Goal: Understand process/instructions: Learn about a topic

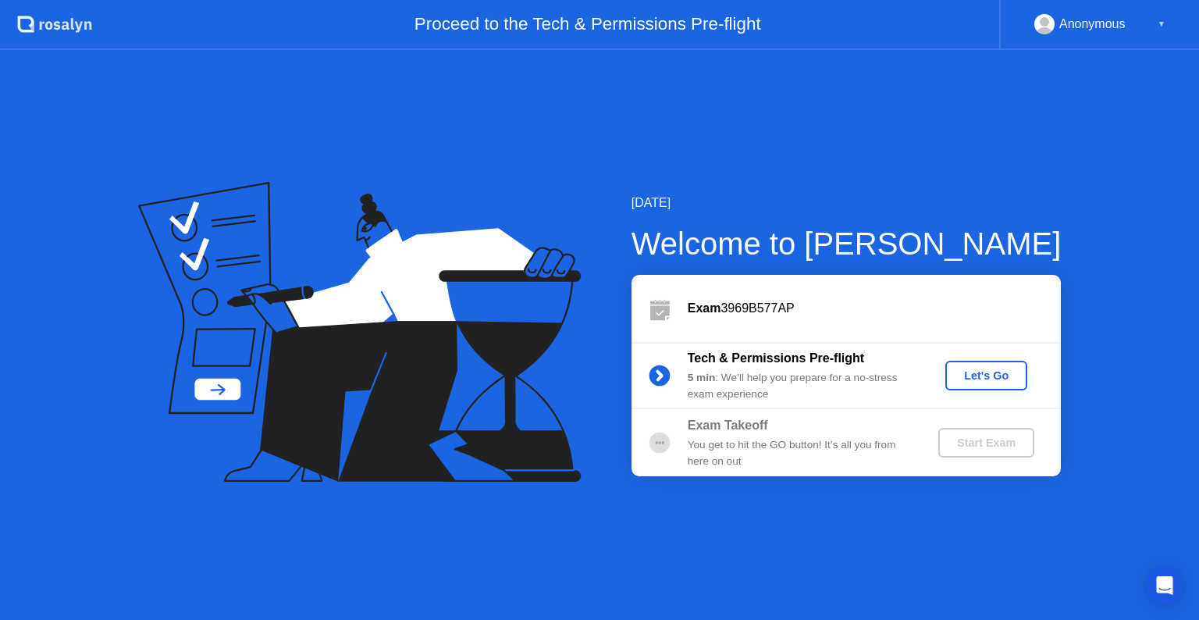
click at [986, 369] on div "Let's Go" at bounding box center [986, 375] width 69 height 12
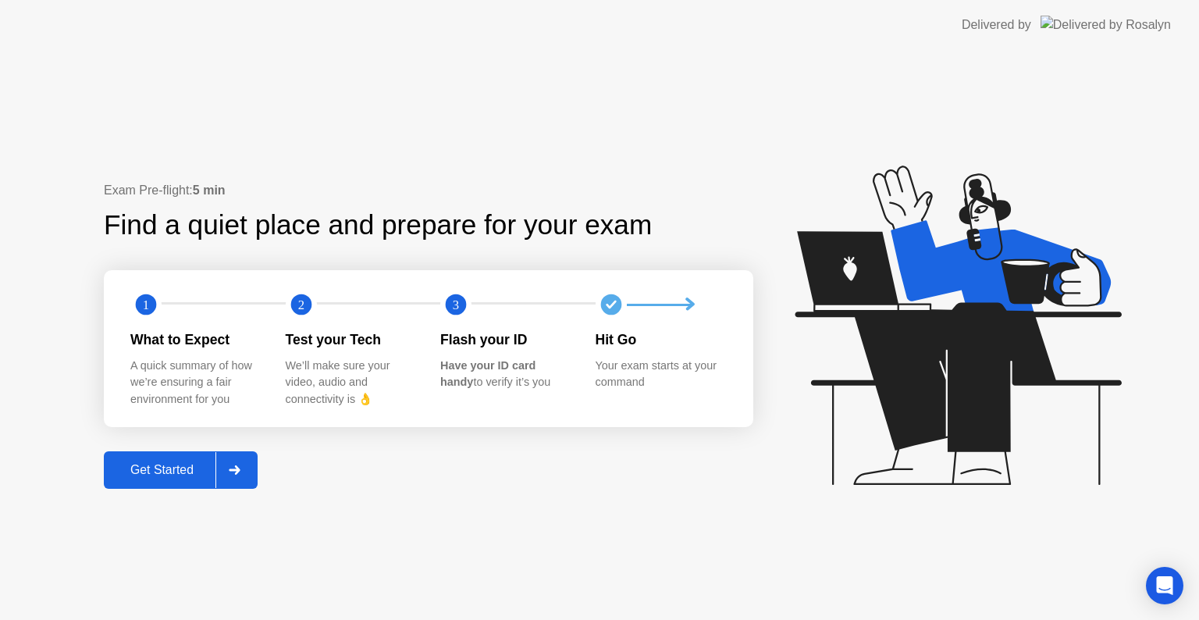
click at [166, 482] on button "Get Started" at bounding box center [181, 469] width 154 height 37
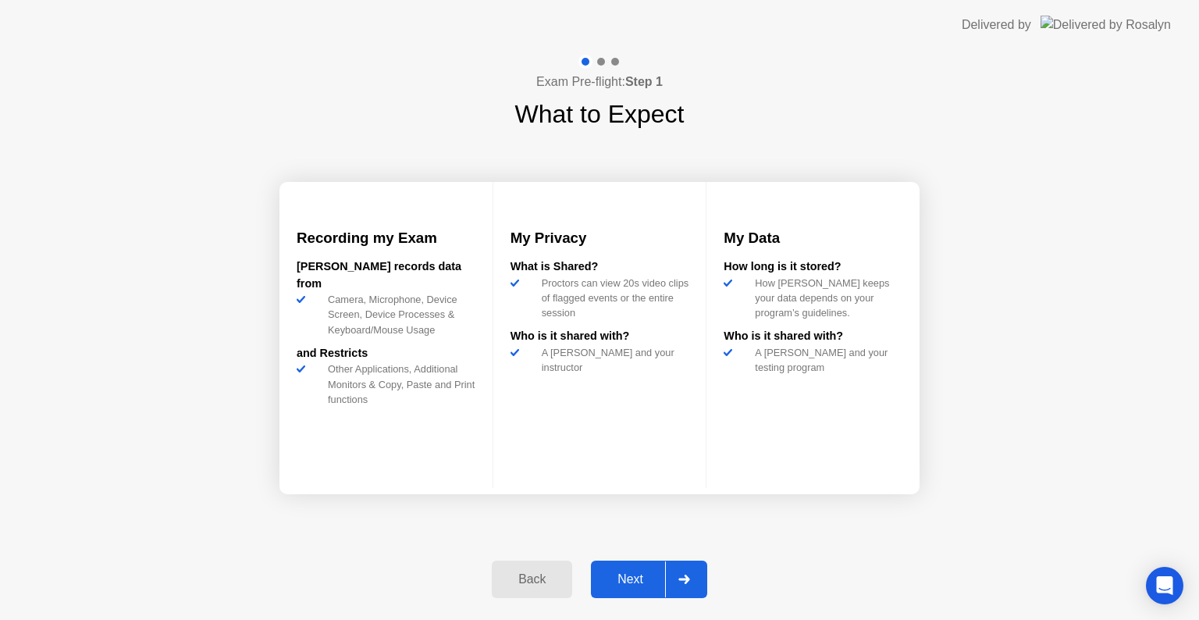
click at [636, 586] on div "Next" at bounding box center [630, 579] width 69 height 14
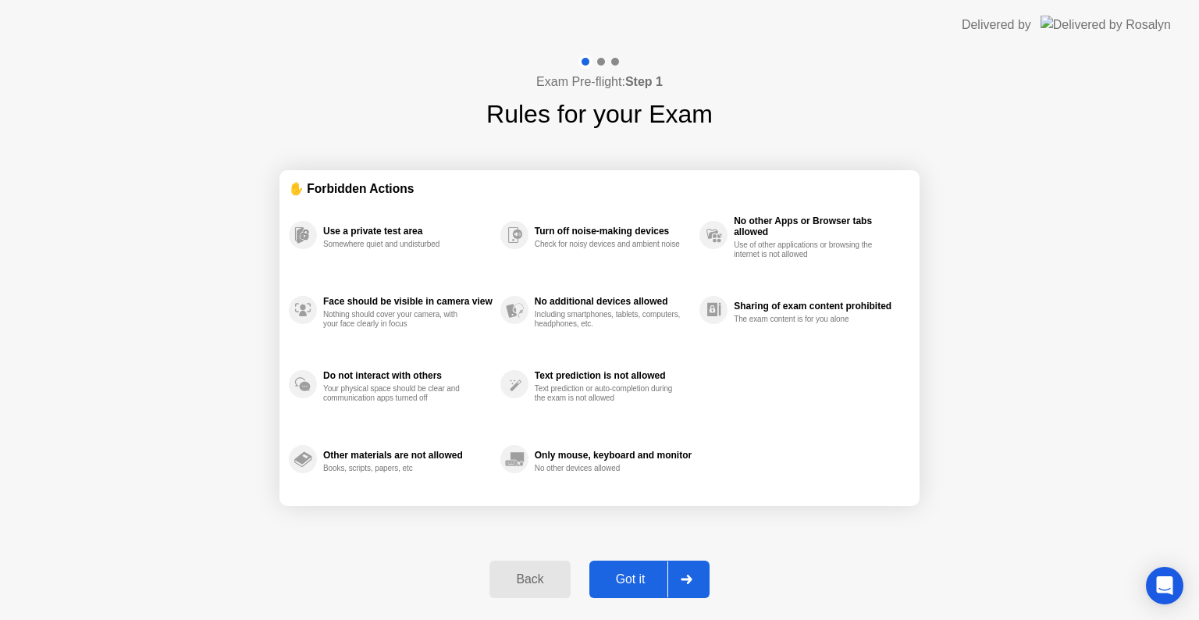
click at [632, 586] on div "Got it" at bounding box center [630, 579] width 73 height 14
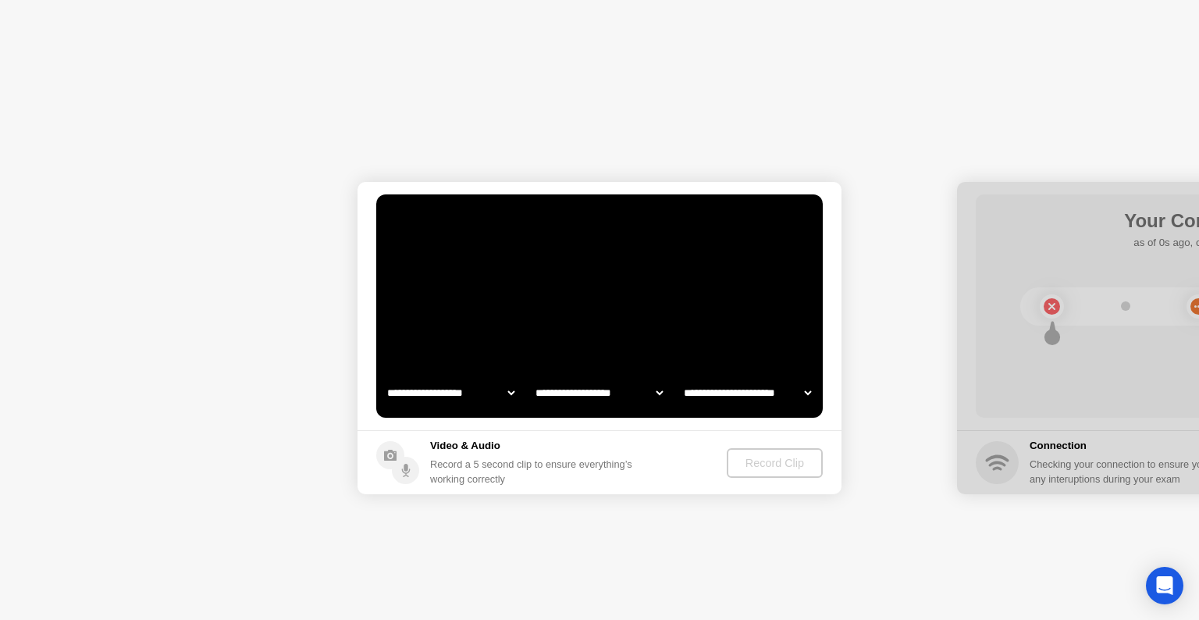
select select "**********"
select select "*******"
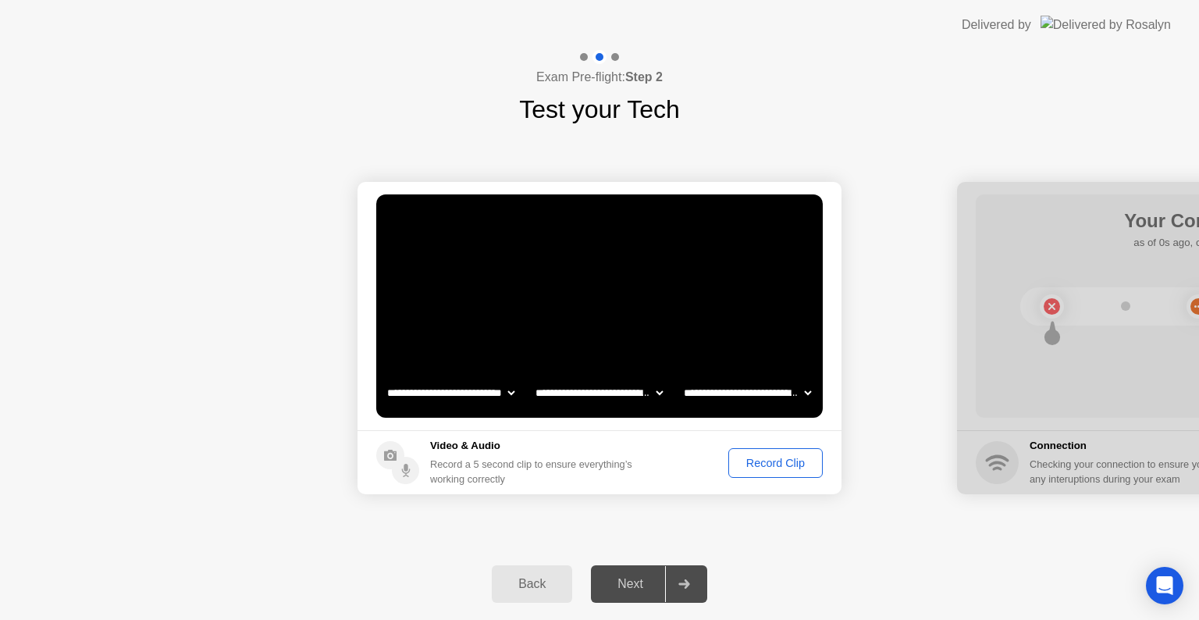
click at [642, 586] on div "Next" at bounding box center [630, 584] width 69 height 14
click at [475, 395] on select "**********" at bounding box center [451, 392] width 134 height 31
click at [579, 401] on select "**********" at bounding box center [599, 392] width 134 height 31
click at [580, 402] on select "**********" at bounding box center [599, 392] width 134 height 31
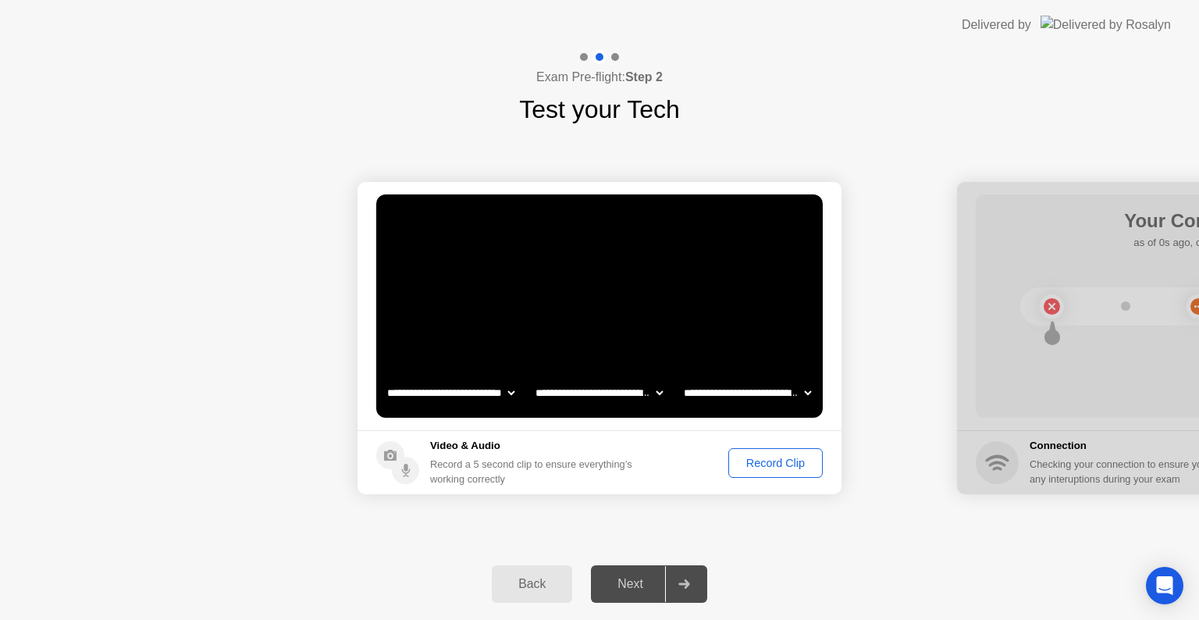
click at [709, 396] on select "**********" at bounding box center [748, 392] width 134 height 31
click at [633, 586] on div "Next" at bounding box center [630, 584] width 69 height 14
click at [686, 582] on icon at bounding box center [684, 583] width 12 height 9
click at [764, 465] on div "Record Clip" at bounding box center [776, 463] width 84 height 12
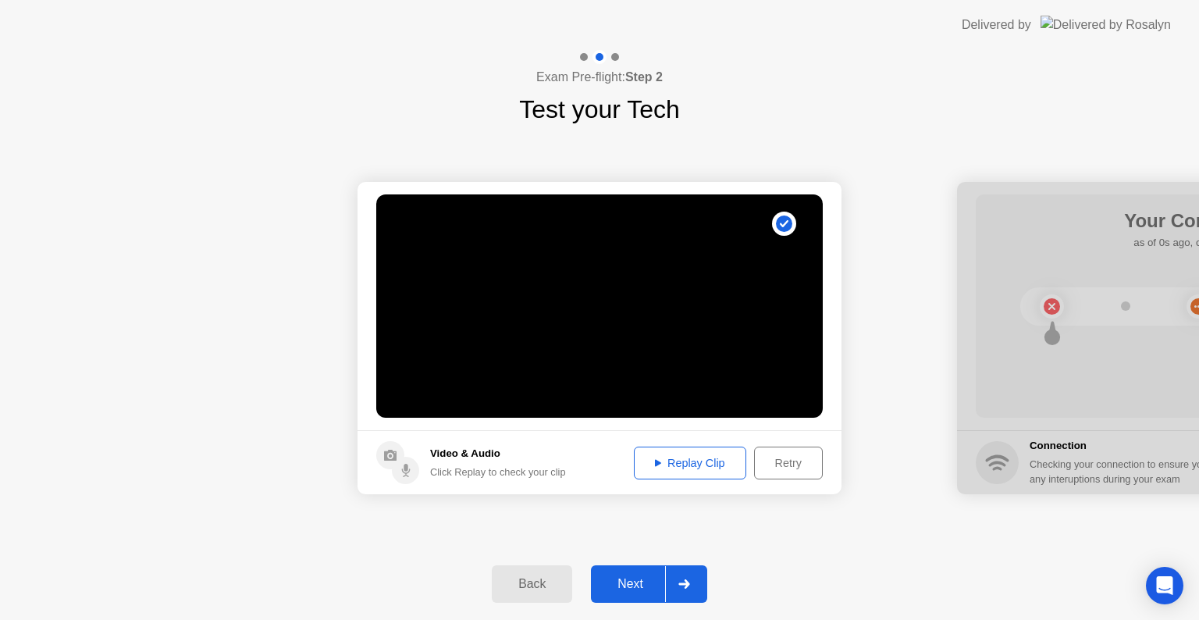
click at [655, 464] on icon at bounding box center [658, 462] width 6 height 7
click at [681, 465] on div "Replay Clip" at bounding box center [689, 463] width 101 height 12
click at [655, 465] on icon at bounding box center [658, 463] width 6 height 8
click at [680, 584] on icon at bounding box center [683, 583] width 11 height 9
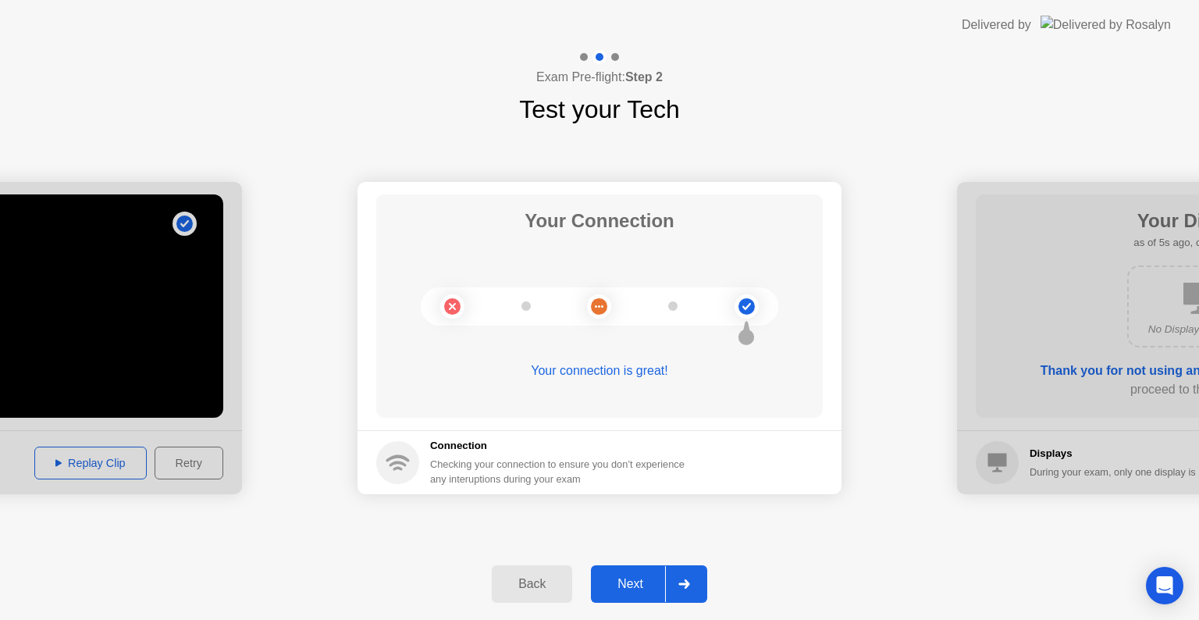
click at [650, 588] on div "Next" at bounding box center [630, 584] width 69 height 14
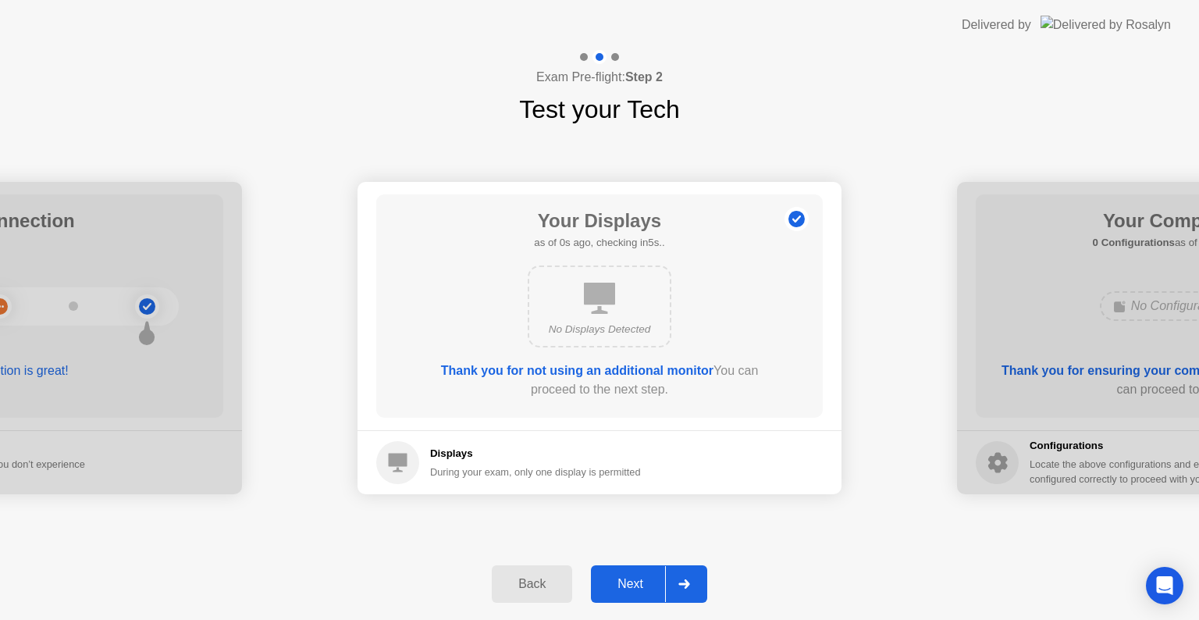
click at [650, 588] on div "Next" at bounding box center [630, 584] width 69 height 14
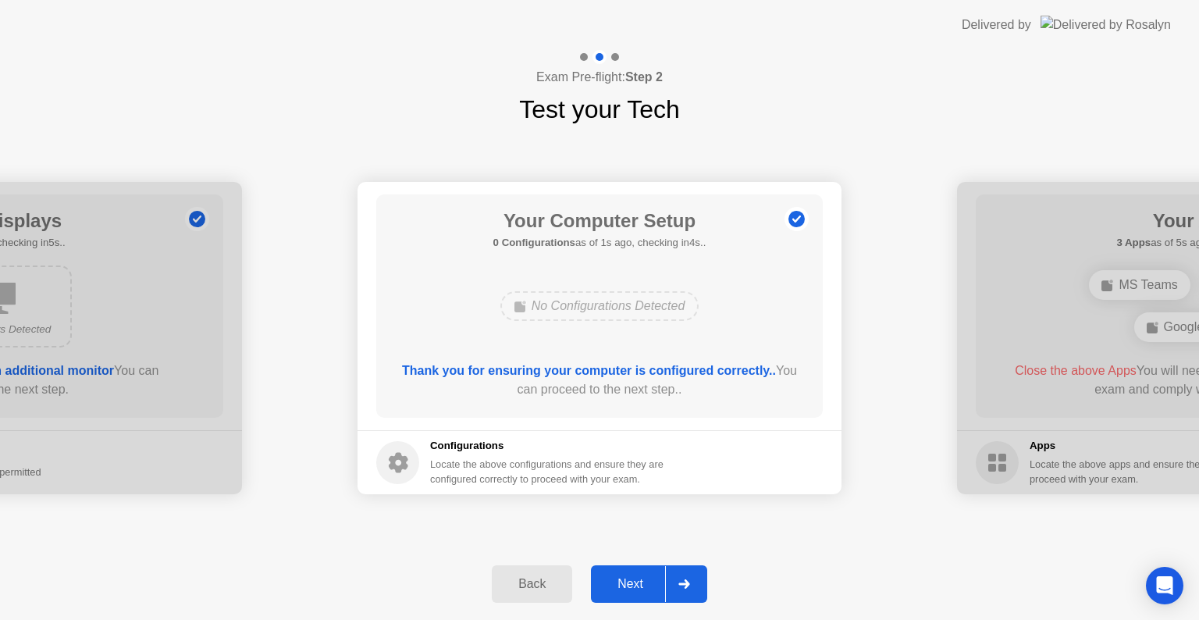
click at [650, 588] on div "Next" at bounding box center [630, 584] width 69 height 14
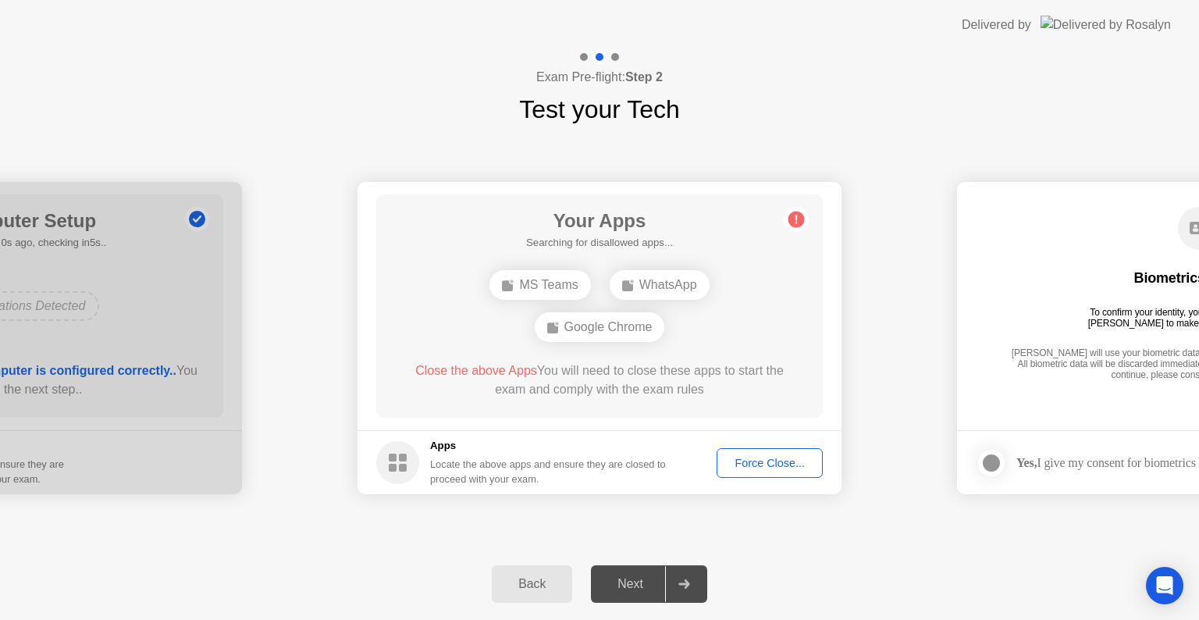
click at [650, 588] on div "Next" at bounding box center [630, 584] width 69 height 14
drag, startPoint x: 641, startPoint y: 406, endPoint x: 853, endPoint y: 429, distance: 212.9
click at [640, 585] on div "Next" at bounding box center [630, 584] width 69 height 14
click at [521, 584] on div "Back" at bounding box center [532, 584] width 71 height 14
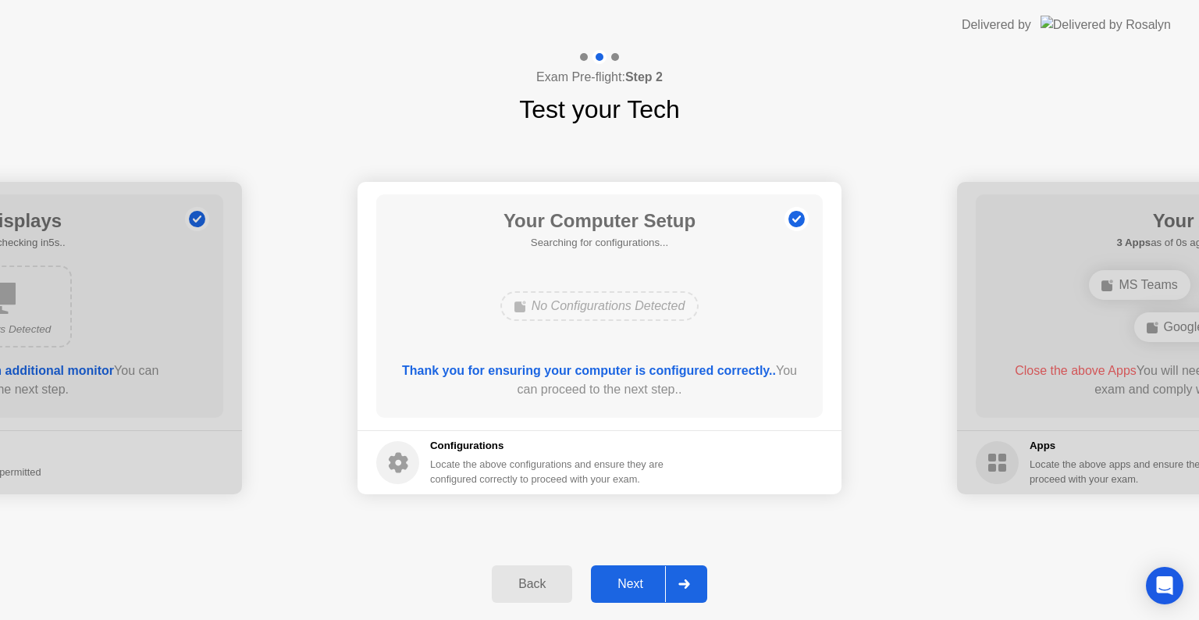
click at [520, 584] on div "Back" at bounding box center [532, 584] width 71 height 14
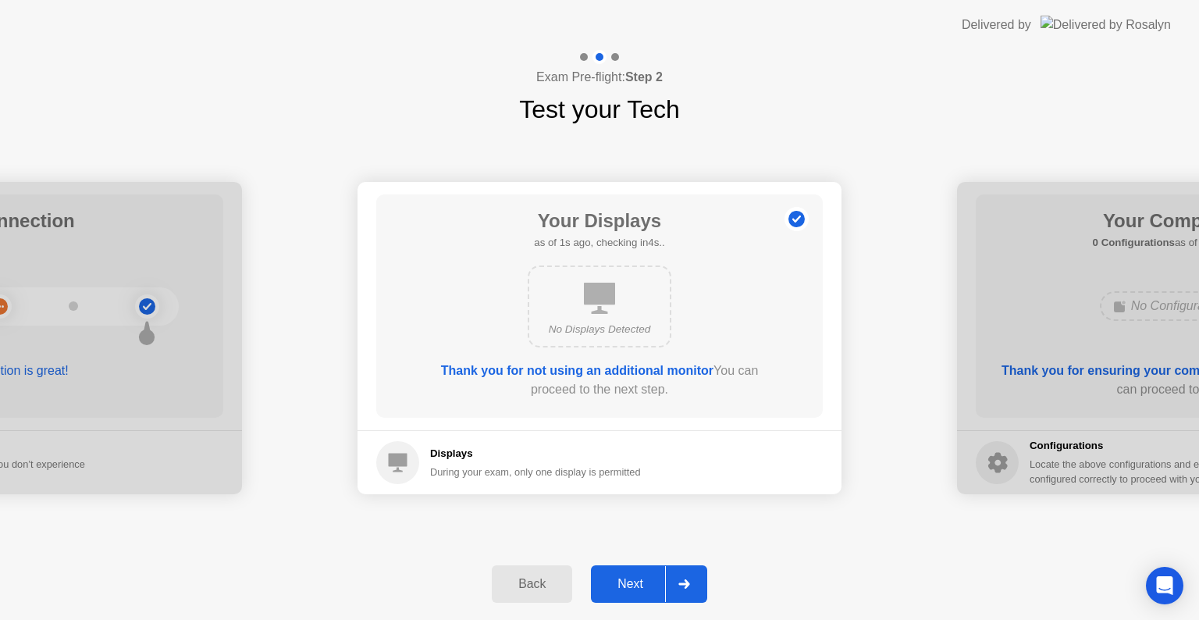
click at [520, 584] on div "Back" at bounding box center [532, 584] width 71 height 14
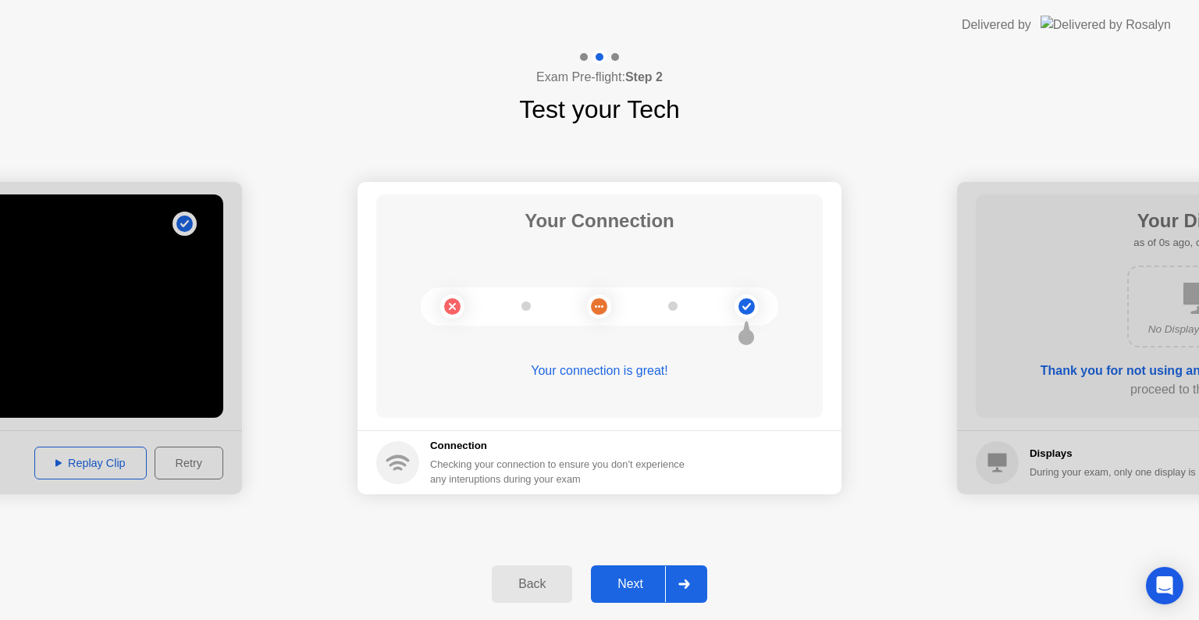
click at [629, 588] on div "Next" at bounding box center [630, 584] width 69 height 14
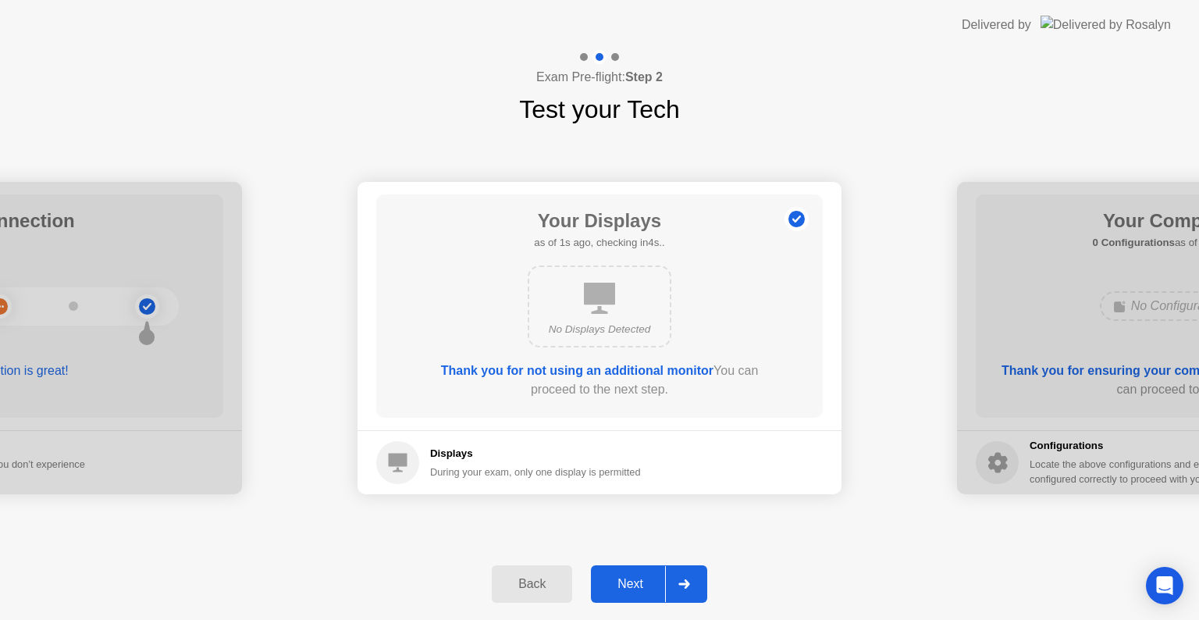
click at [599, 298] on icon at bounding box center [599, 298] width 31 height 31
click at [592, 376] on b "Thank you for not using an additional monitor" at bounding box center [577, 370] width 272 height 13
click at [593, 309] on icon at bounding box center [599, 298] width 31 height 31
click at [565, 375] on b "Thank you for not using an additional monitor" at bounding box center [577, 370] width 272 height 13
drag, startPoint x: 438, startPoint y: 460, endPoint x: 388, endPoint y: 462, distance: 50.0
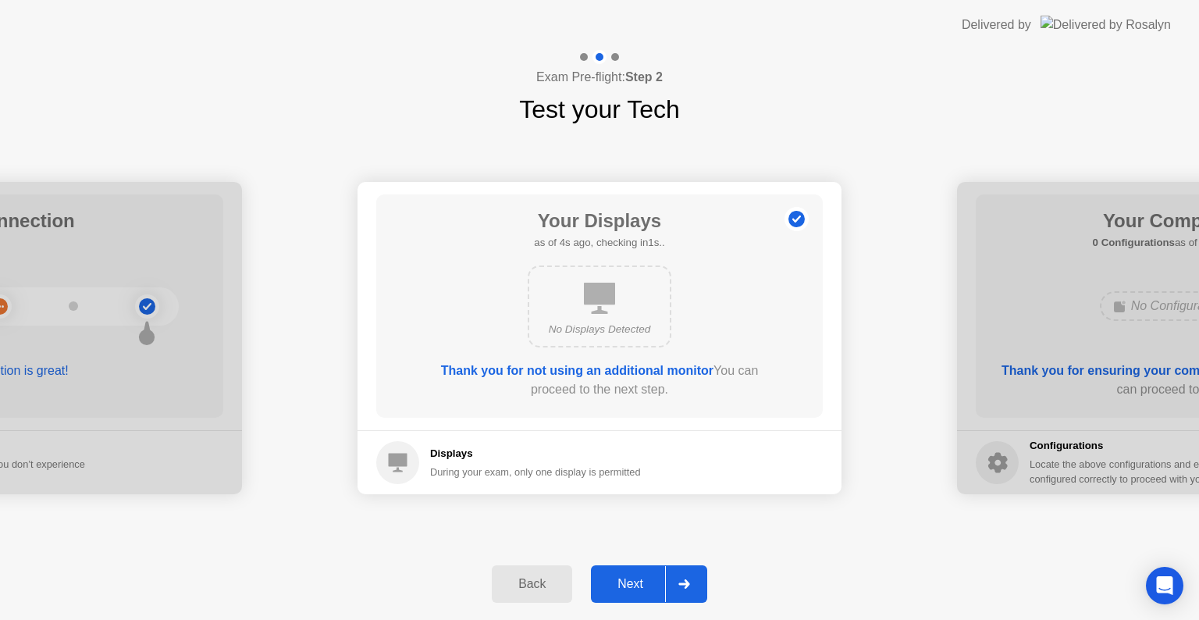
click at [435, 461] on div "Displays During your exam, only one display is permitted" at bounding box center [535, 463] width 211 height 34
click at [387, 462] on circle at bounding box center [397, 462] width 43 height 43
click at [792, 219] on circle at bounding box center [797, 220] width 16 height 16
click at [627, 303] on div "No Displays Detected" at bounding box center [600, 306] width 144 height 82
click at [671, 376] on b "Thank you for not using an additional monitor" at bounding box center [577, 370] width 272 height 13
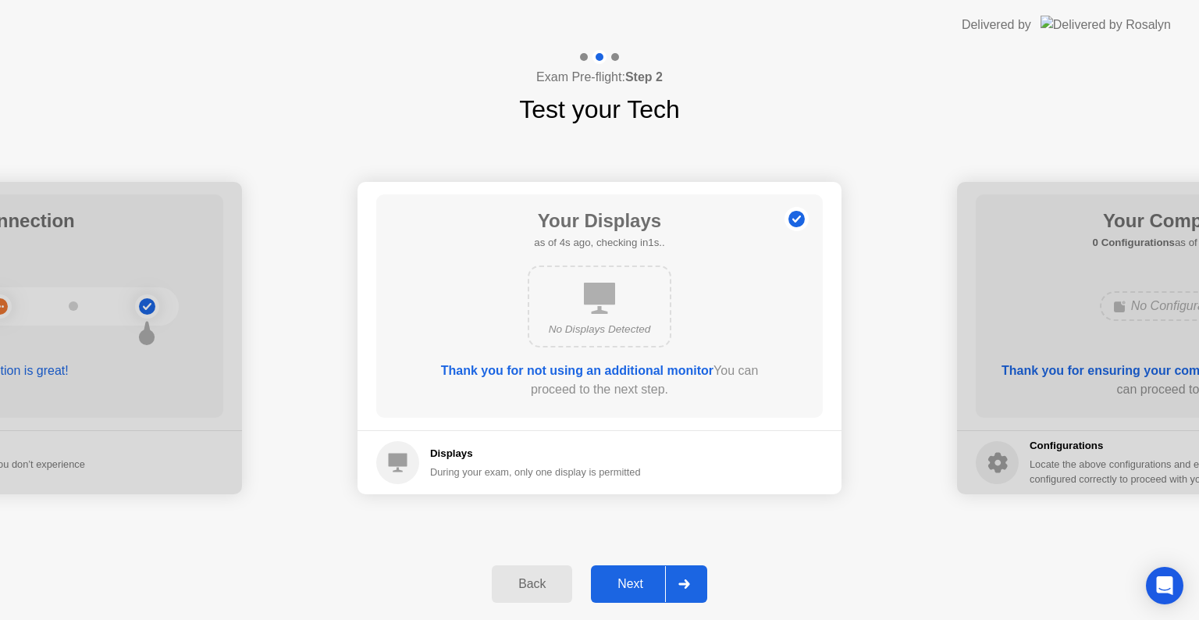
click at [618, 582] on div "Next" at bounding box center [630, 584] width 69 height 14
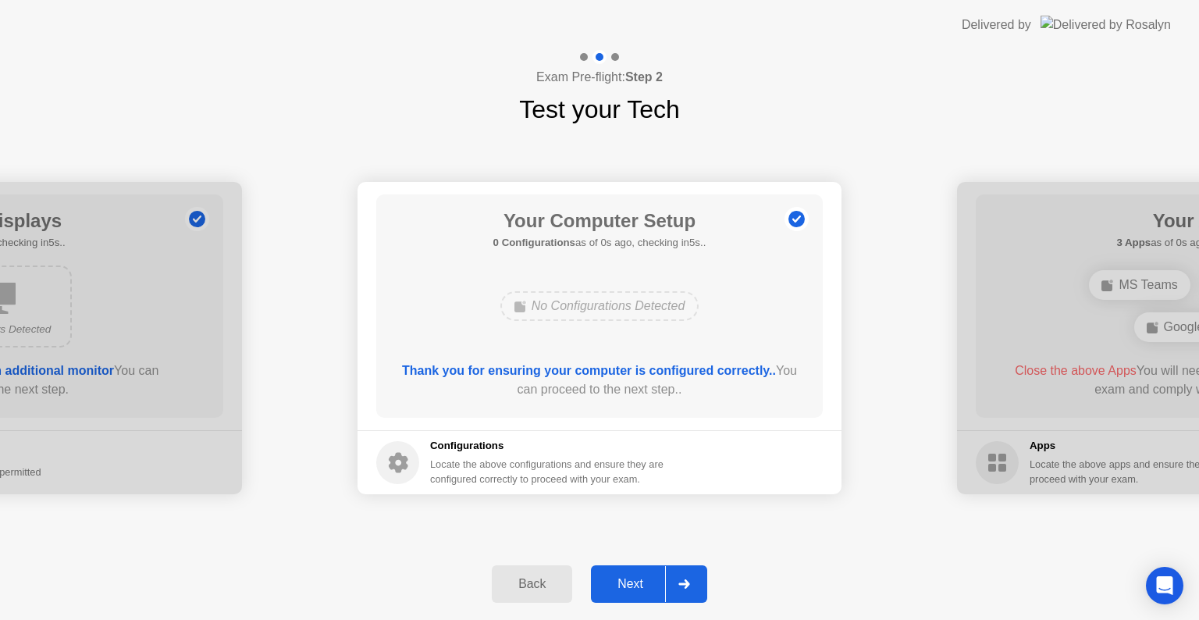
click at [561, 302] on div "No Configurations Detected" at bounding box center [599, 306] width 199 height 30
click at [586, 365] on b "Thank you for ensuring your computer is configured correctly.." at bounding box center [589, 370] width 374 height 13
click at [618, 586] on div "Next" at bounding box center [630, 584] width 69 height 14
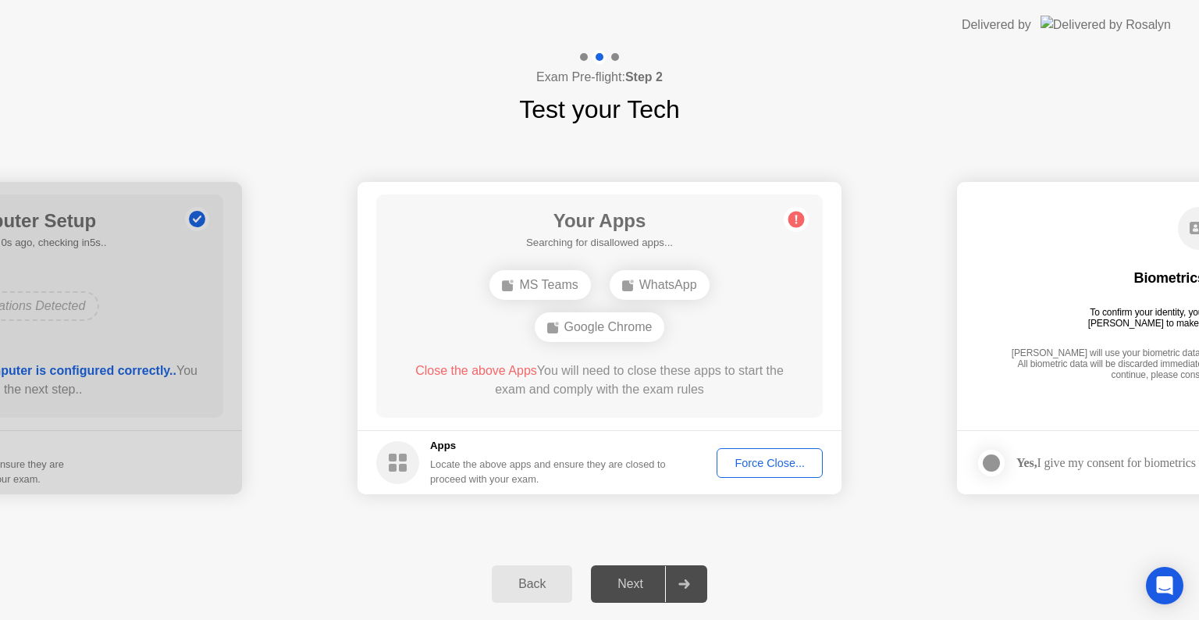
click at [764, 466] on div "Force Close..." at bounding box center [769, 463] width 95 height 12
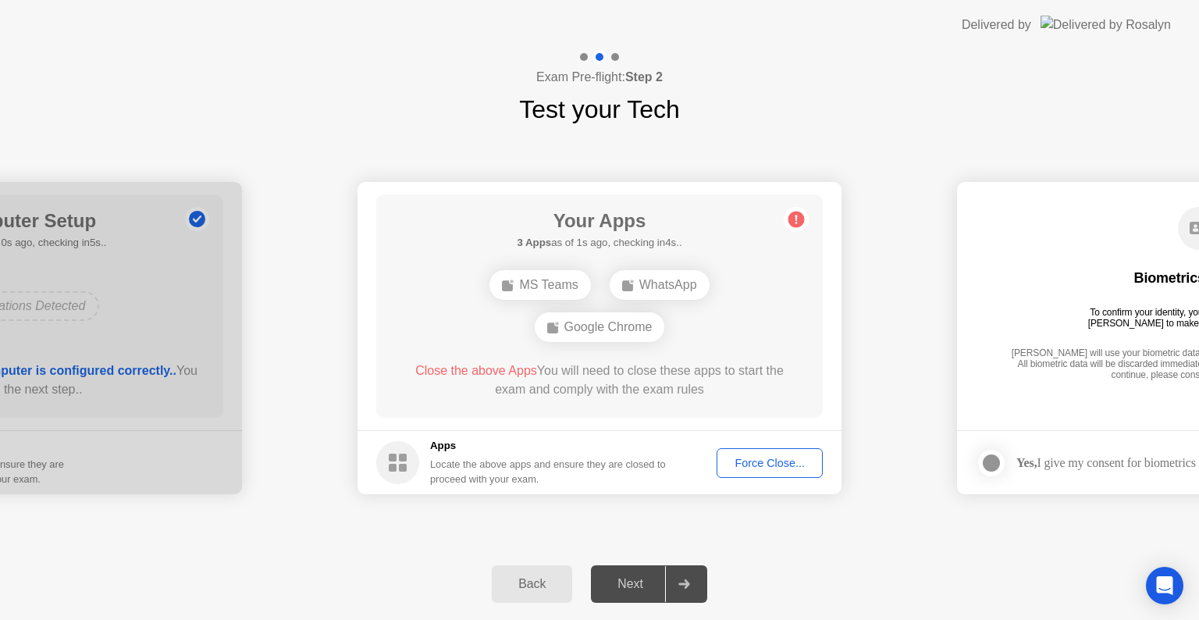
click at [568, 284] on div "MS Teams" at bounding box center [540, 285] width 101 height 30
click at [671, 286] on div "WhatsApp" at bounding box center [660, 285] width 100 height 30
drag, startPoint x: 645, startPoint y: 323, endPoint x: 579, endPoint y: 361, distance: 75.5
click at [644, 324] on div "Google Chrome" at bounding box center [600, 327] width 130 height 30
click at [518, 369] on span "Close the above Apps" at bounding box center [476, 370] width 122 height 13
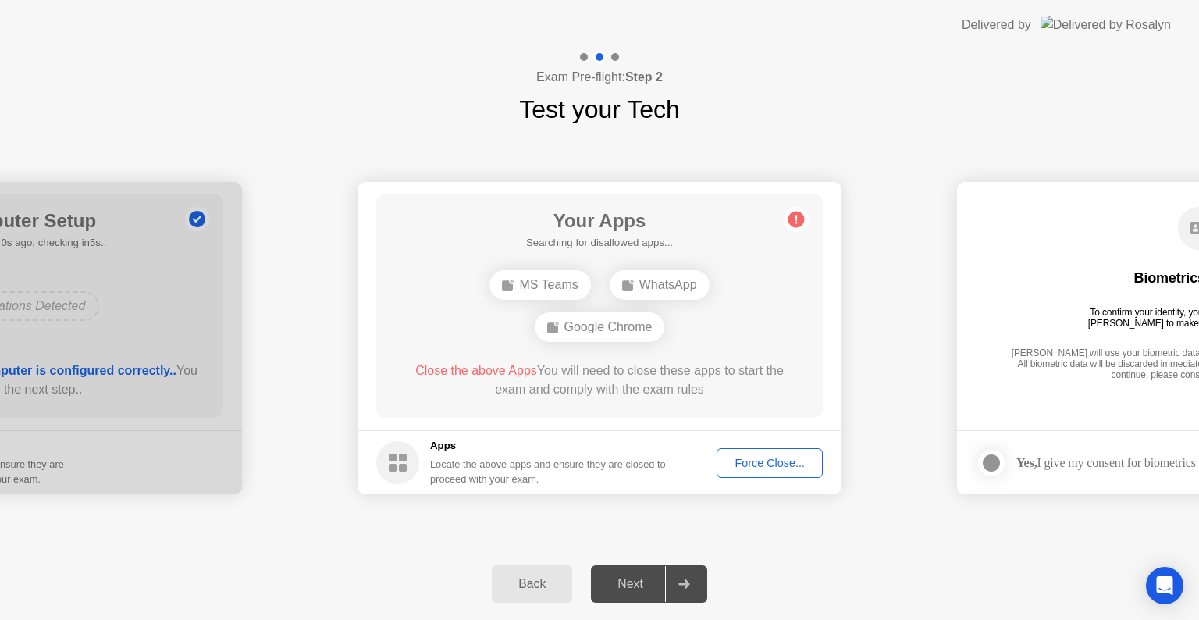
click at [757, 457] on div "Force Close..." at bounding box center [769, 463] width 95 height 12
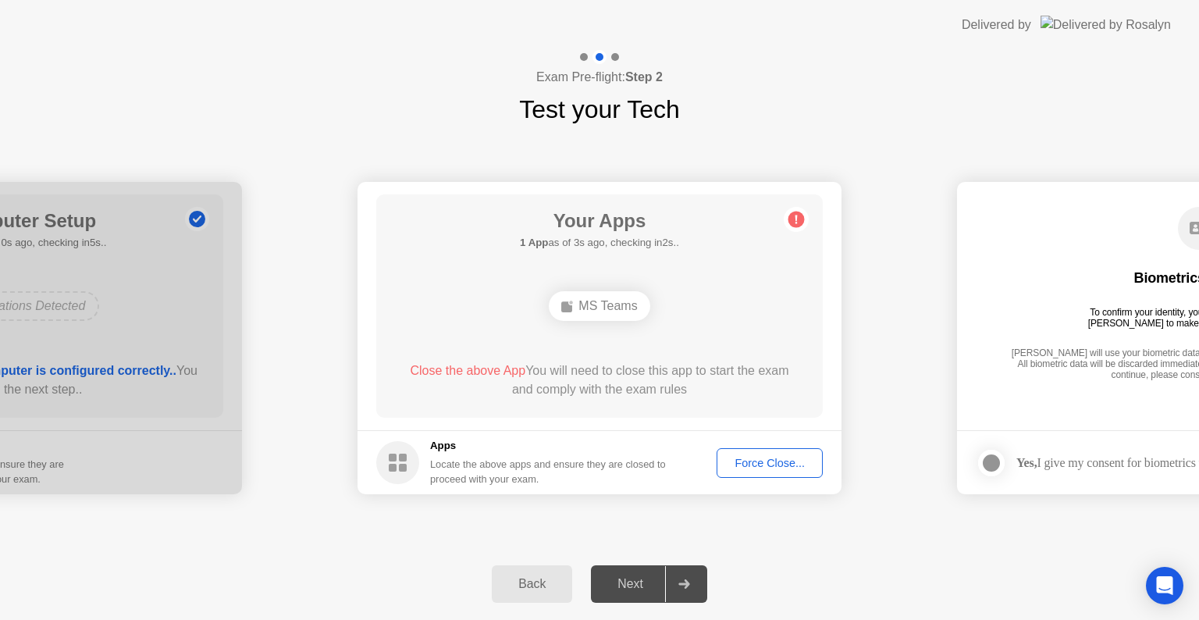
click at [611, 308] on div "MS Teams" at bounding box center [599, 306] width 101 height 30
drag, startPoint x: 794, startPoint y: 208, endPoint x: 773, endPoint y: 228, distance: 28.7
click at [795, 208] on icon at bounding box center [796, 219] width 25 height 25
click at [476, 365] on span "Close the above App" at bounding box center [468, 370] width 116 height 13
click at [476, 369] on span "Close the above App" at bounding box center [468, 370] width 116 height 13
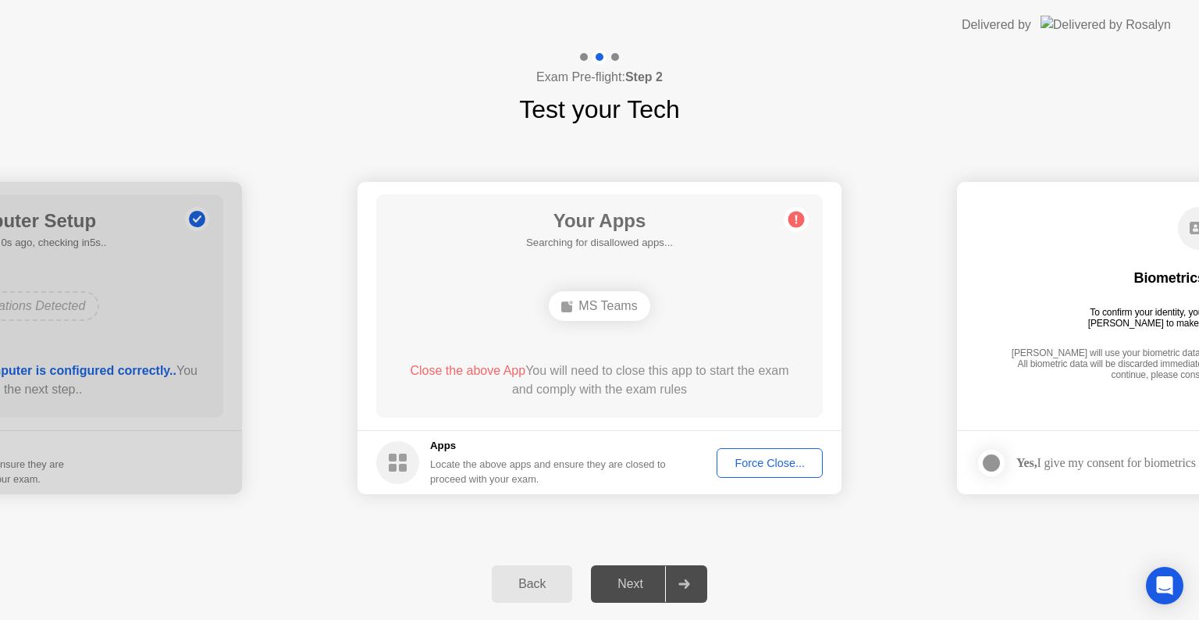
click at [525, 584] on div "Back" at bounding box center [532, 584] width 71 height 14
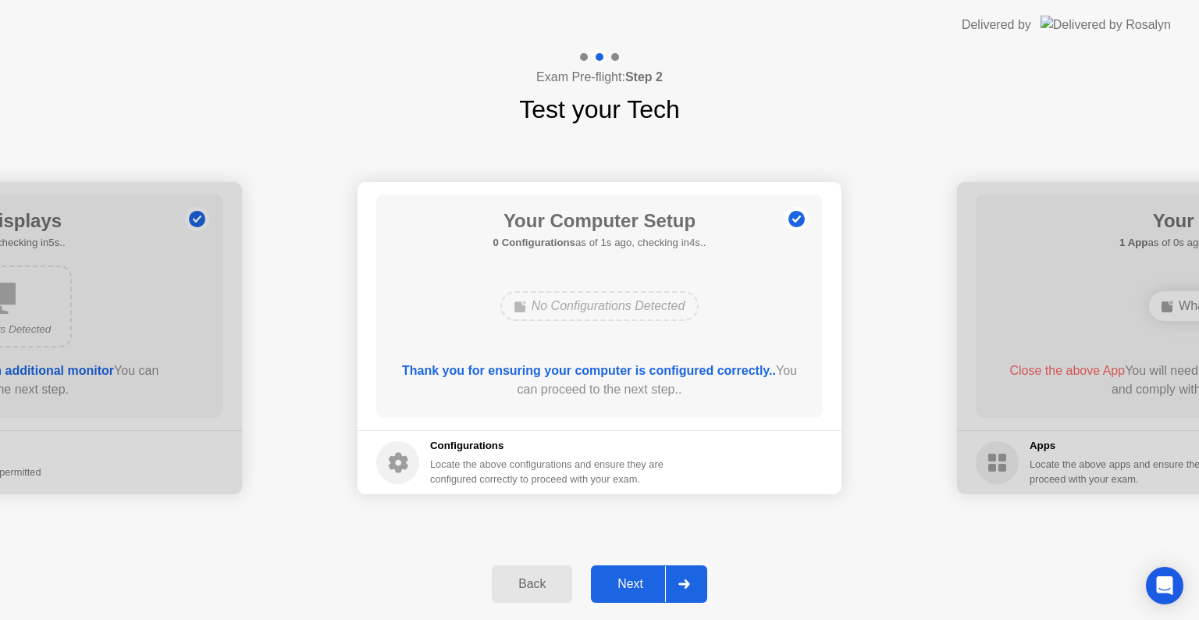
click at [556, 369] on b "Thank you for ensuring your computer is configured correctly.." at bounding box center [589, 370] width 374 height 13
click at [799, 215] on circle at bounding box center [797, 220] width 16 height 16
click at [493, 447] on h5 "Configurations" at bounding box center [548, 446] width 237 height 16
drag, startPoint x: 390, startPoint y: 456, endPoint x: 400, endPoint y: 465, distance: 12.7
click at [391, 457] on icon at bounding box center [399, 463] width 20 height 20
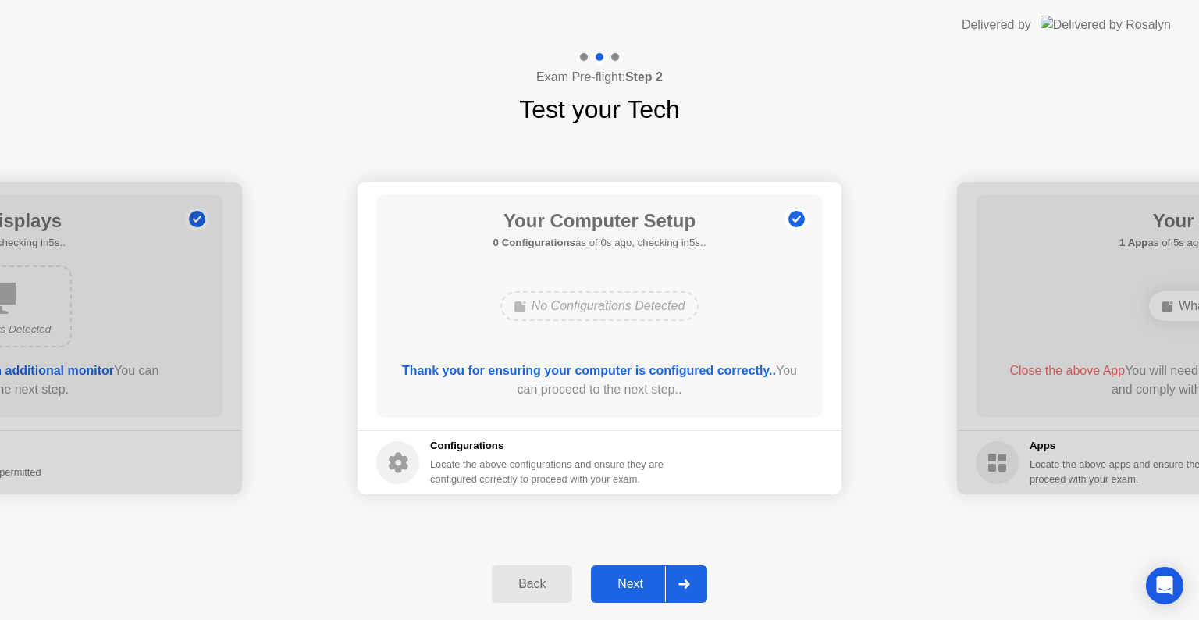
click at [528, 581] on div "Back" at bounding box center [532, 584] width 71 height 14
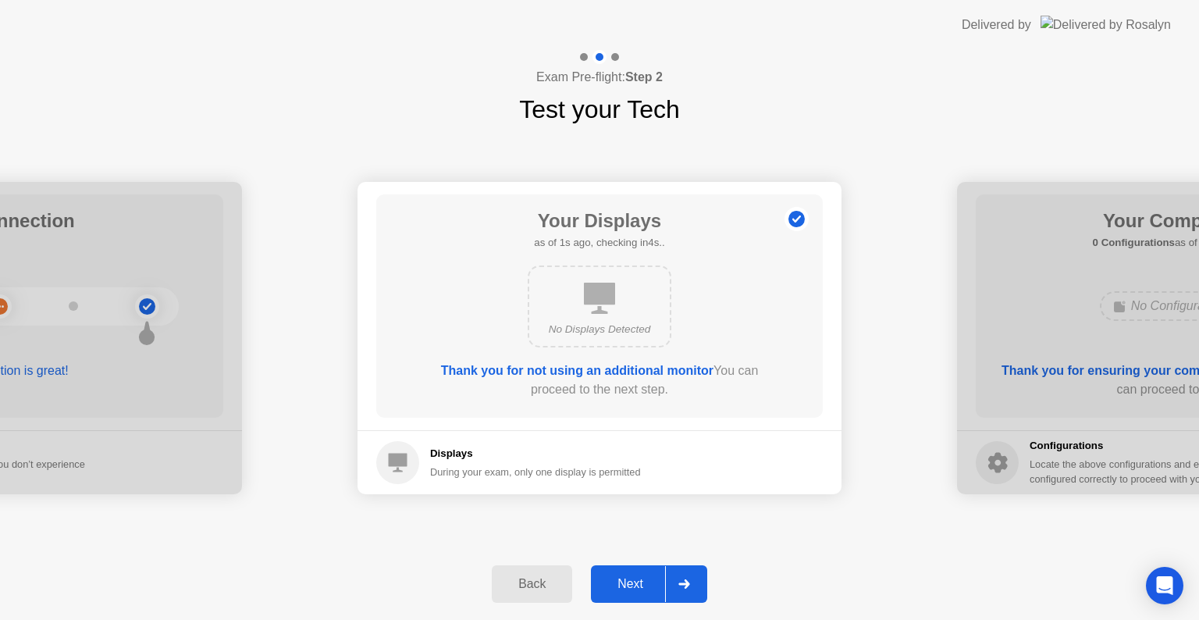
click at [417, 461] on circle at bounding box center [397, 462] width 43 height 43
click at [618, 368] on b "Thank you for not using an additional monitor" at bounding box center [577, 370] width 272 height 13
click at [641, 313] on div "No Displays Detected" at bounding box center [600, 306] width 144 height 82
click at [644, 365] on b "Thank you for not using an additional monitor" at bounding box center [577, 370] width 272 height 13
click at [646, 294] on div "No Displays Detected" at bounding box center [600, 306] width 144 height 82
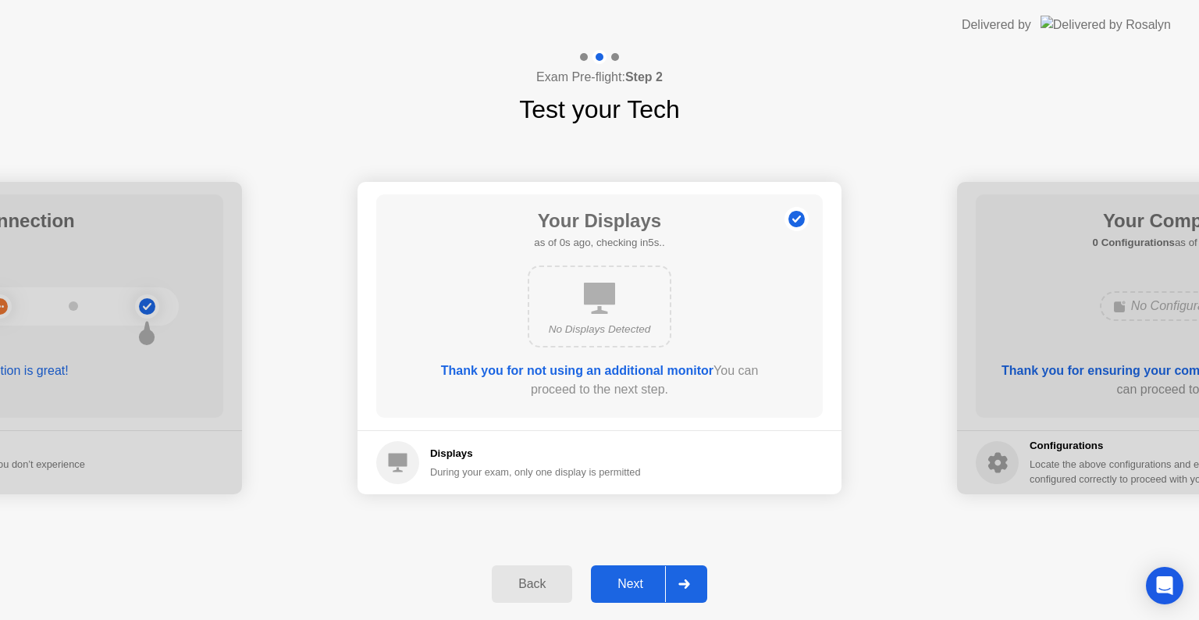
click at [625, 370] on b "Thank you for not using an additional monitor" at bounding box center [577, 370] width 272 height 13
drag, startPoint x: 493, startPoint y: 447, endPoint x: 529, endPoint y: 415, distance: 47.0
click at [493, 446] on h5 "Displays" at bounding box center [535, 454] width 211 height 16
drag, startPoint x: 793, startPoint y: 310, endPoint x: 991, endPoint y: 347, distance: 201.1
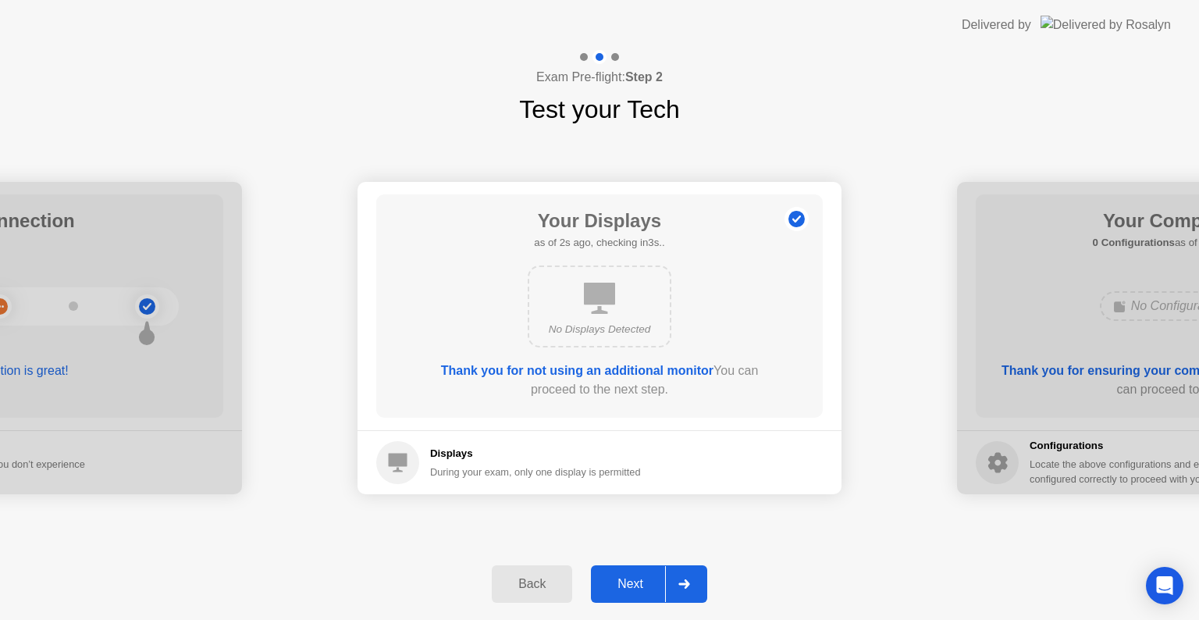
click at [526, 589] on div "Back" at bounding box center [532, 584] width 71 height 14
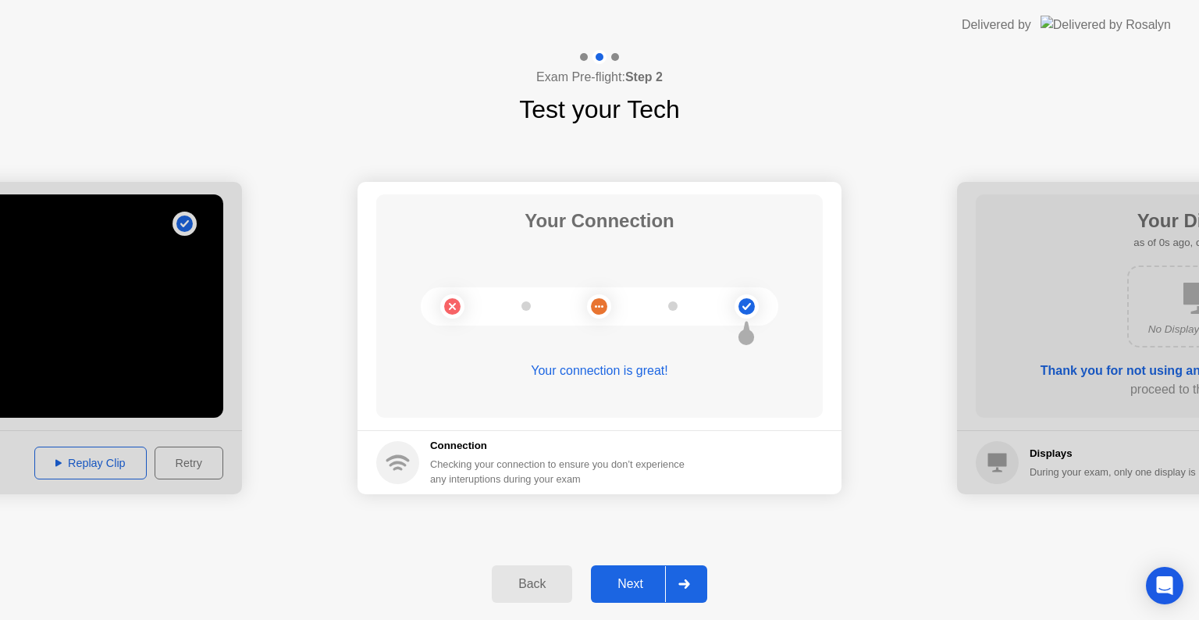
click at [526, 589] on div "Back" at bounding box center [532, 584] width 71 height 14
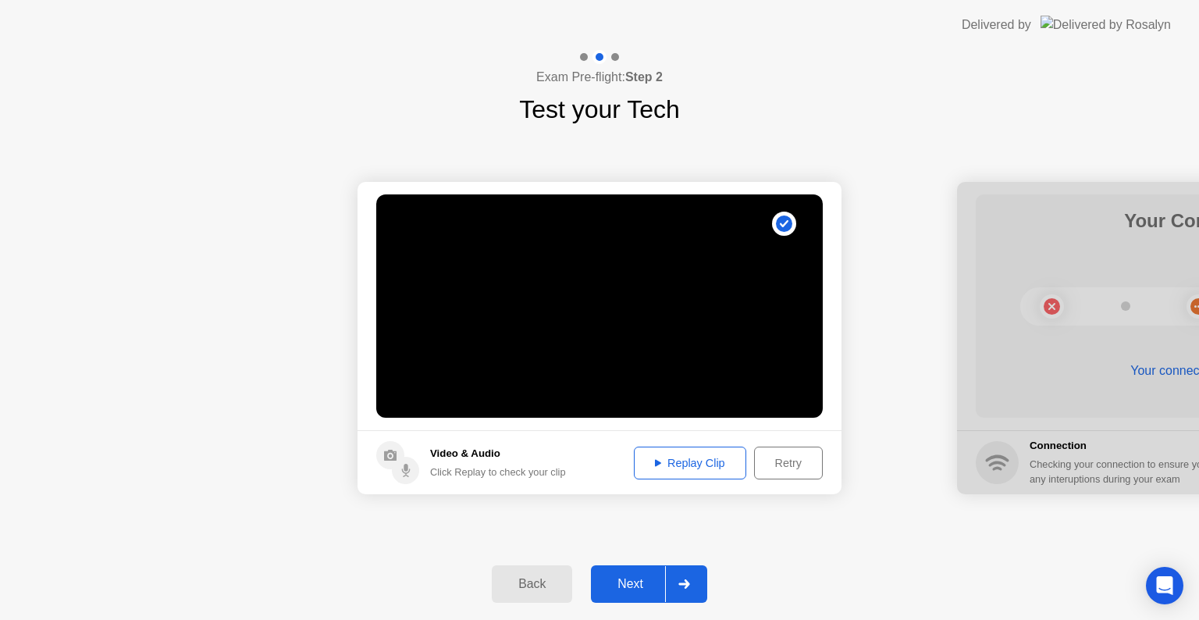
click at [675, 465] on div "Replay Clip" at bounding box center [689, 463] width 101 height 12
click at [782, 465] on div "Retry" at bounding box center [789, 463] width 58 height 12
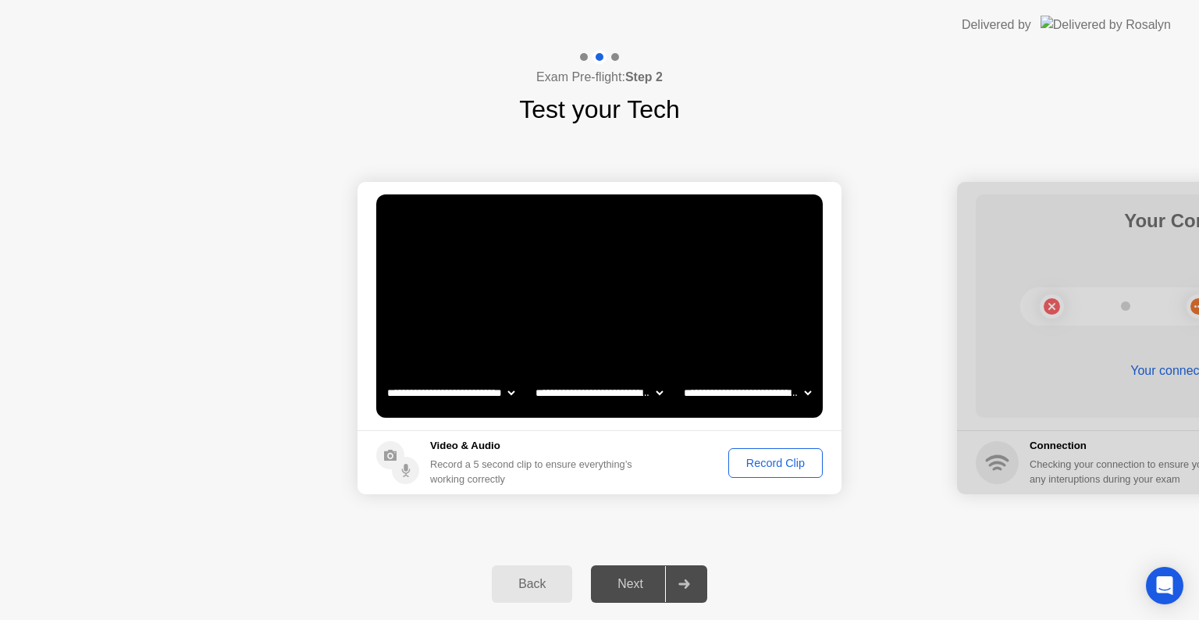
click at [782, 465] on div "Record Clip" at bounding box center [776, 463] width 84 height 12
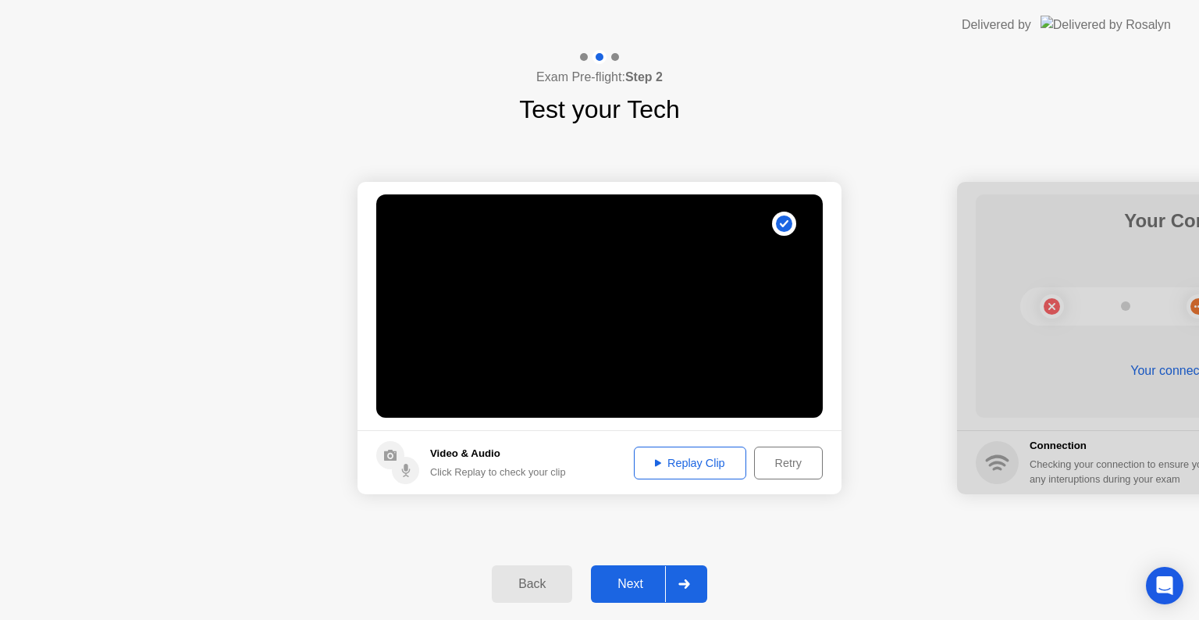
click at [639, 581] on div "Next" at bounding box center [630, 584] width 69 height 14
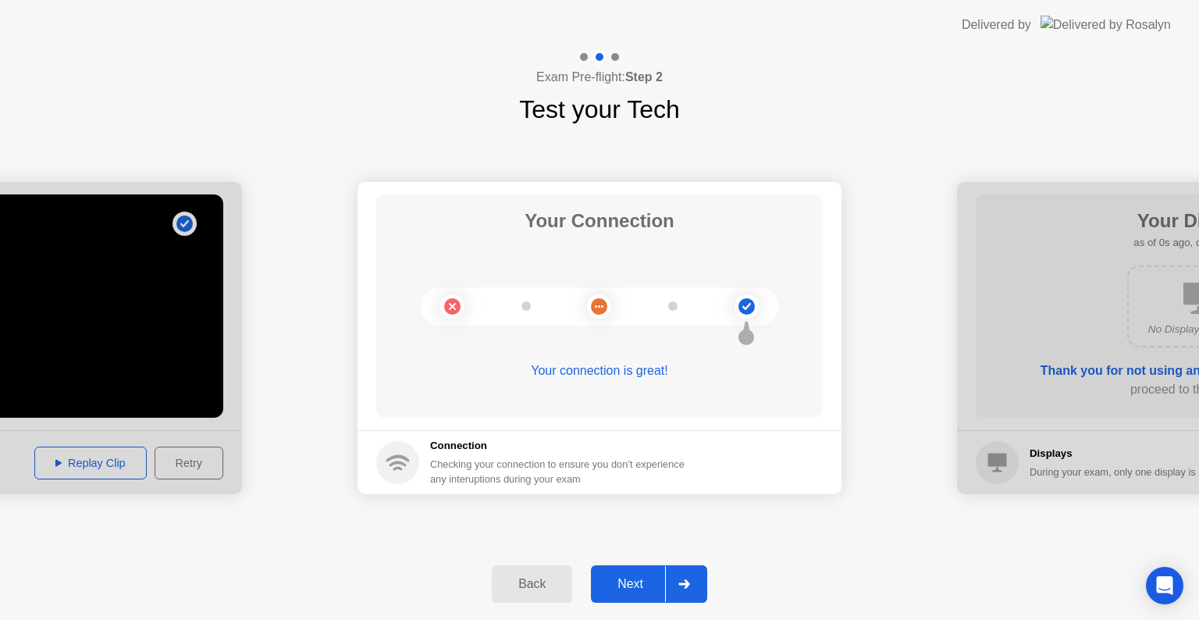
click at [515, 448] on h5 "Connection" at bounding box center [562, 446] width 264 height 16
click at [586, 313] on icon at bounding box center [599, 306] width 63 height 63
click at [606, 308] on circle at bounding box center [599, 306] width 16 height 16
drag, startPoint x: 743, startPoint y: 305, endPoint x: 643, endPoint y: 367, distance: 117.4
click at [743, 306] on icon at bounding box center [747, 305] width 9 height 7
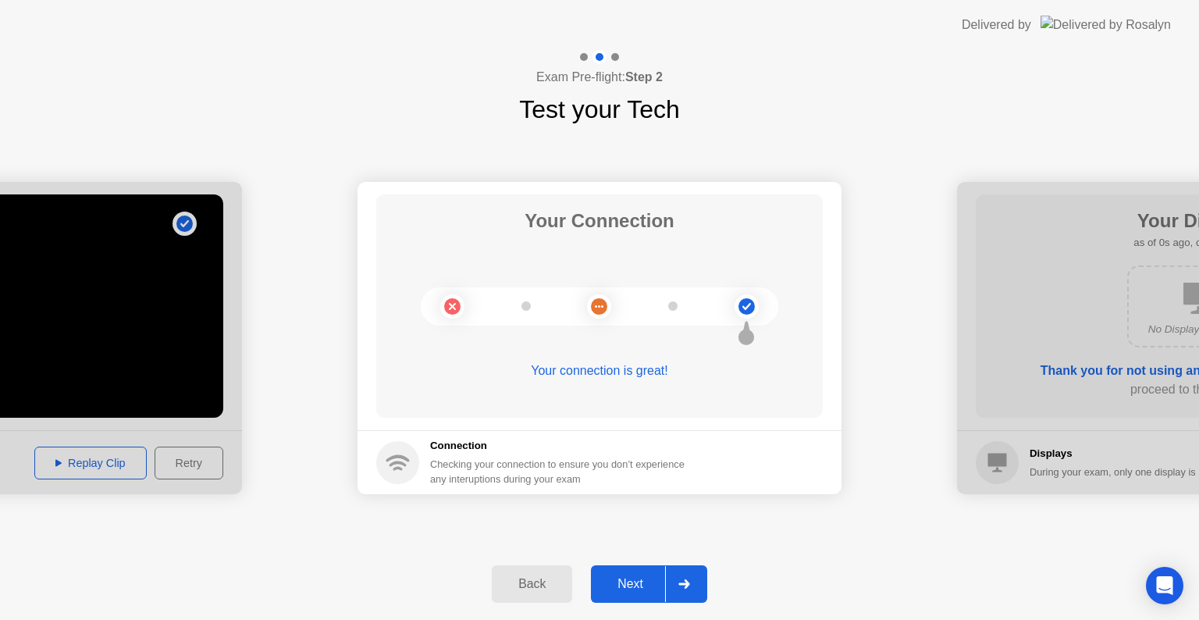
click at [604, 372] on div "Your connection is great!" at bounding box center [599, 370] width 447 height 19
click at [477, 455] on div "Connection Checking your connection to ensure you don’t experience any interupt…" at bounding box center [562, 462] width 264 height 48
click at [625, 590] on div "Next" at bounding box center [630, 584] width 69 height 14
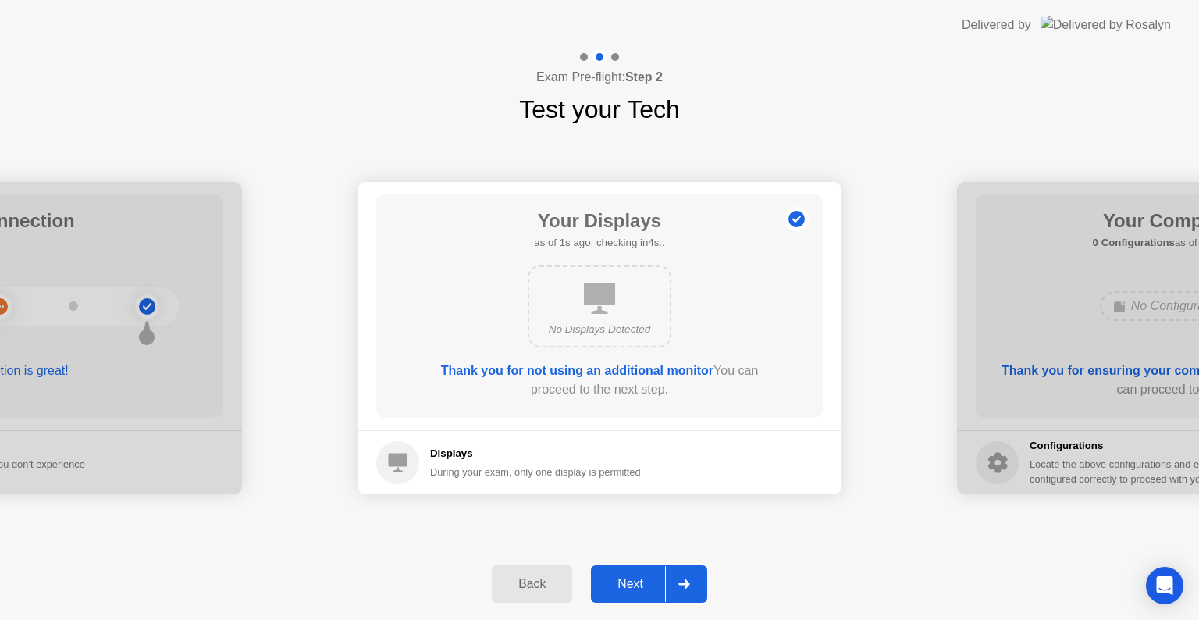
click at [468, 459] on h5 "Displays" at bounding box center [535, 454] width 211 height 16
click at [579, 328] on div "No Displays Detected" at bounding box center [600, 330] width 116 height 16
click at [593, 369] on b "Thank you for not using an additional monitor" at bounding box center [577, 370] width 272 height 13
click at [795, 230] on icon at bounding box center [796, 219] width 25 height 25
click at [610, 230] on h1 "Your Displays" at bounding box center [599, 221] width 130 height 28
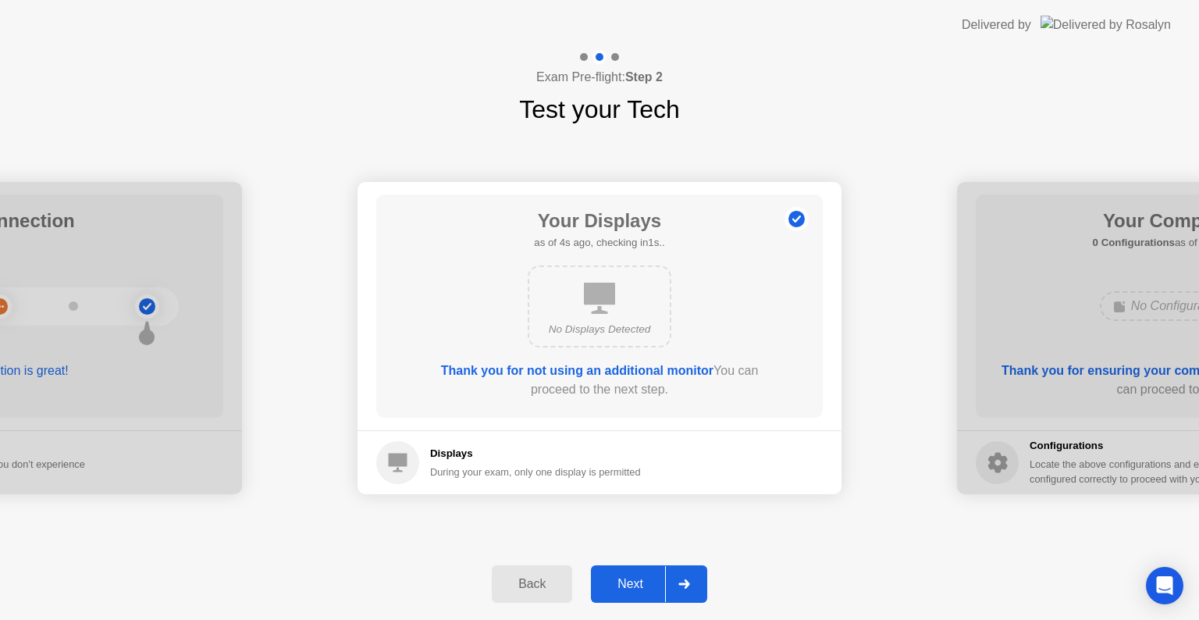
click at [641, 581] on div "Next" at bounding box center [630, 584] width 69 height 14
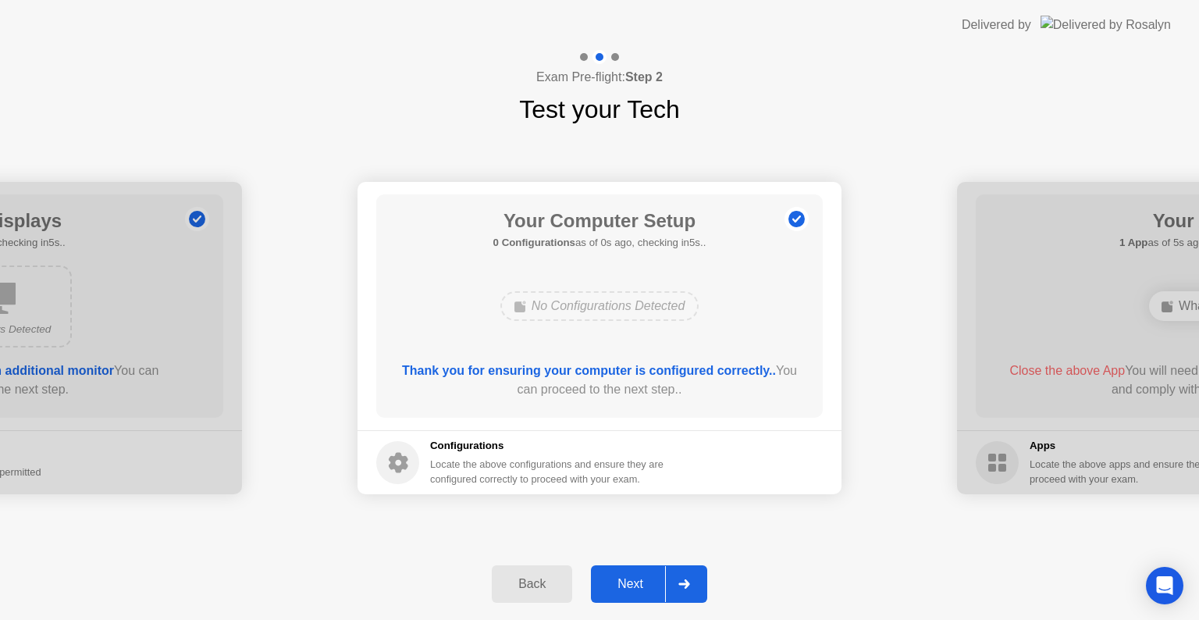
click at [641, 581] on div "Next" at bounding box center [630, 584] width 69 height 14
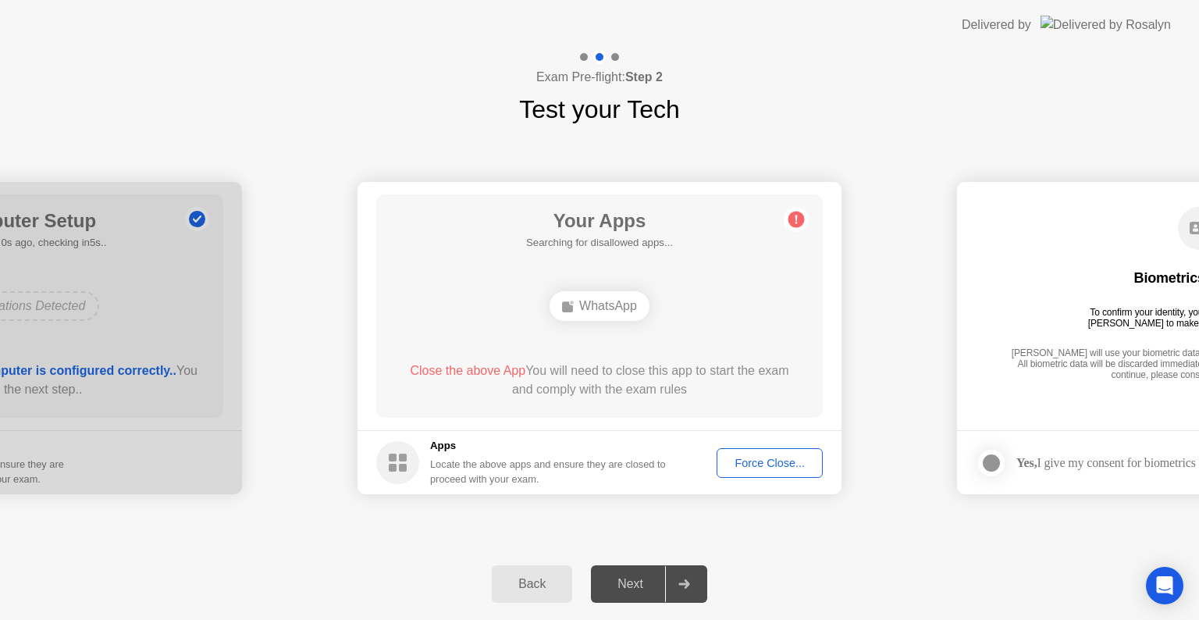
click at [641, 581] on div "Next" at bounding box center [630, 584] width 69 height 14
click at [641, 579] on div "Next" at bounding box center [630, 584] width 69 height 14
click at [621, 582] on div "Next" at bounding box center [630, 584] width 69 height 14
click at [678, 309] on div "Google Chrome" at bounding box center [658, 306] width 130 height 30
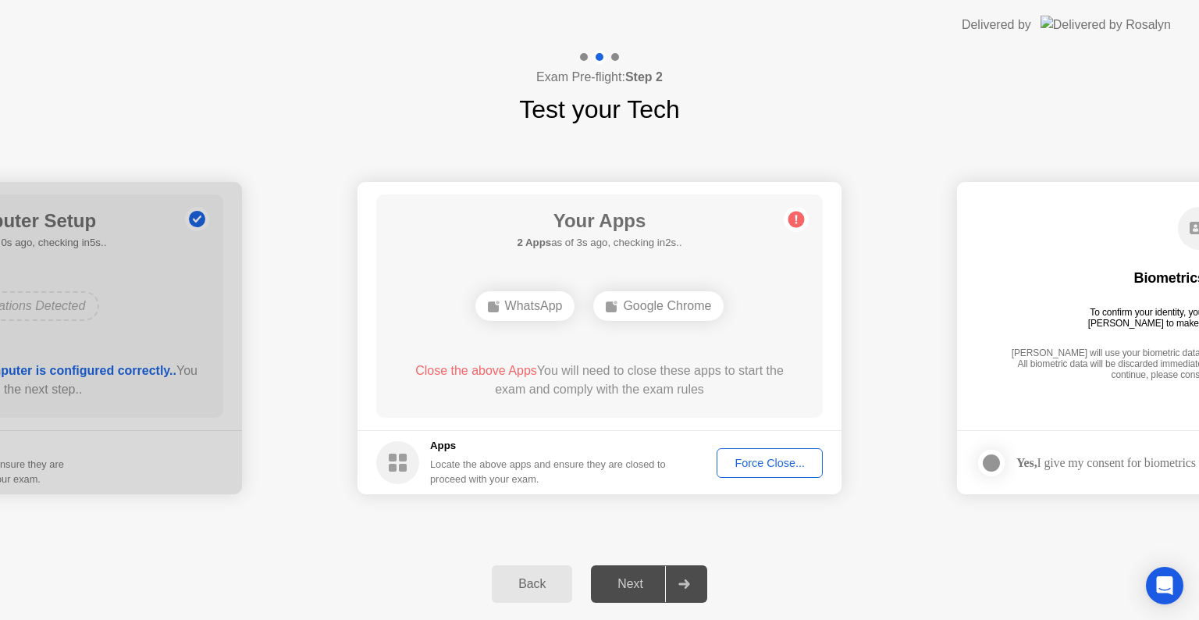
click at [666, 316] on div "Google Chrome" at bounding box center [658, 306] width 130 height 30
click at [637, 587] on div "Next" at bounding box center [630, 584] width 69 height 14
click at [767, 462] on div "Force Close..." at bounding box center [769, 463] width 95 height 12
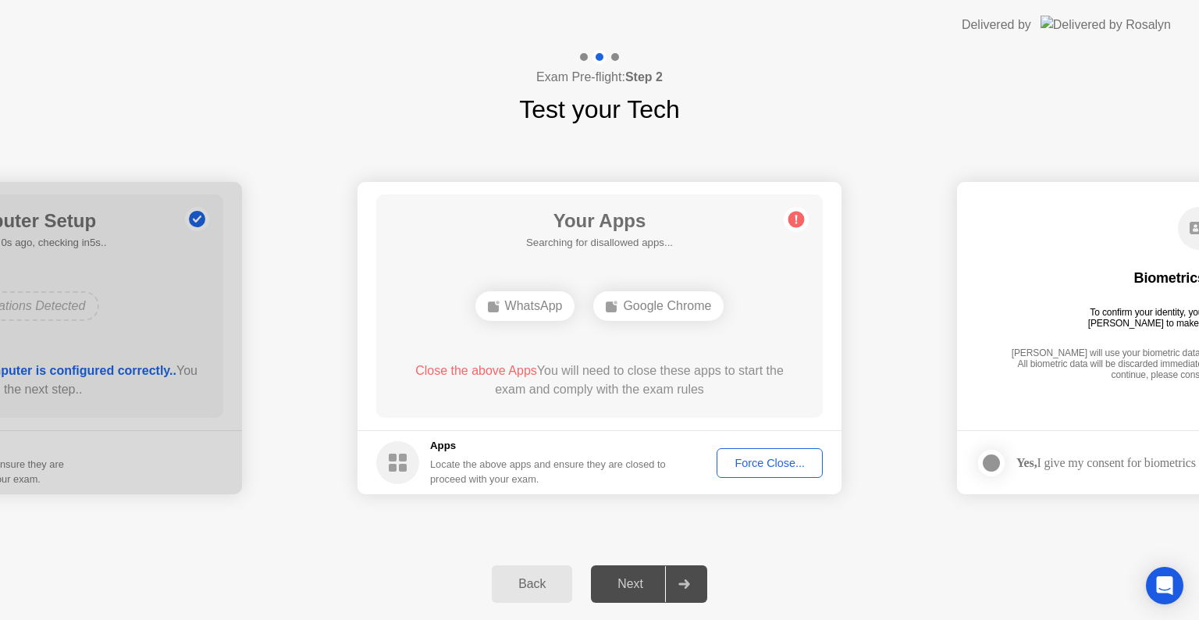
click at [629, 584] on div "Next" at bounding box center [630, 584] width 69 height 14
drag, startPoint x: 516, startPoint y: 255, endPoint x: 370, endPoint y: 239, distance: 146.8
click at [671, 584] on div at bounding box center [683, 584] width 37 height 36
drag, startPoint x: 660, startPoint y: 581, endPoint x: 652, endPoint y: 586, distance: 9.5
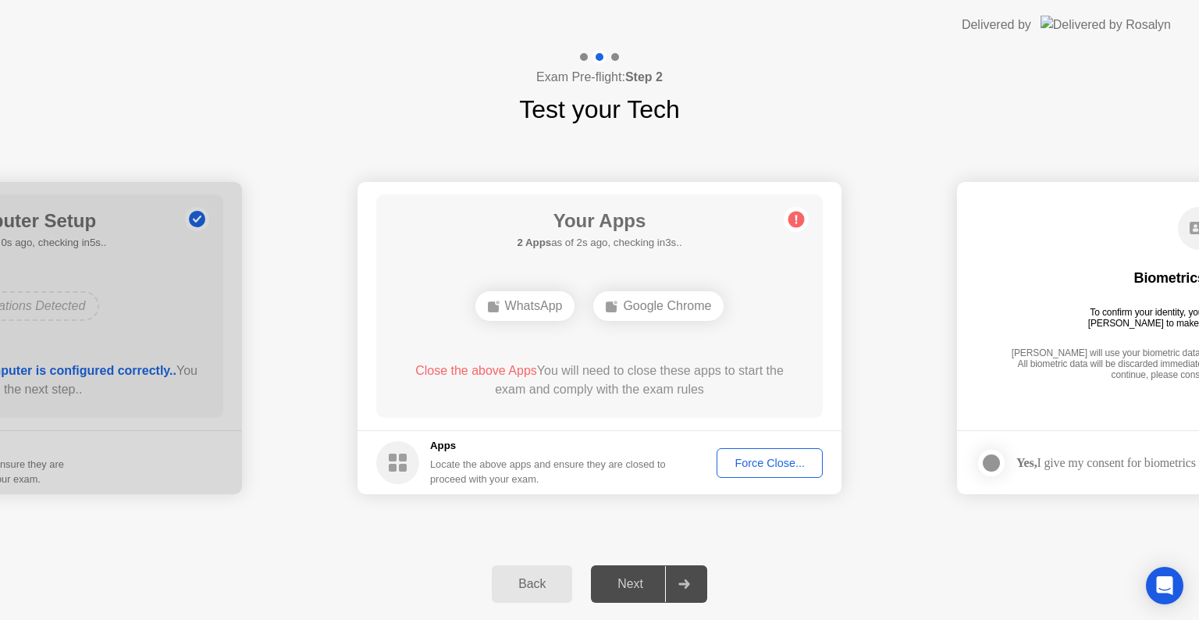
click at [659, 581] on div "Next" at bounding box center [630, 584] width 69 height 14
click at [630, 590] on div "Next" at bounding box center [630, 584] width 69 height 14
drag, startPoint x: 687, startPoint y: 584, endPoint x: 661, endPoint y: 589, distance: 27.0
click at [687, 585] on icon at bounding box center [683, 583] width 11 height 9
drag, startPoint x: 621, startPoint y: 586, endPoint x: 606, endPoint y: 589, distance: 15.2
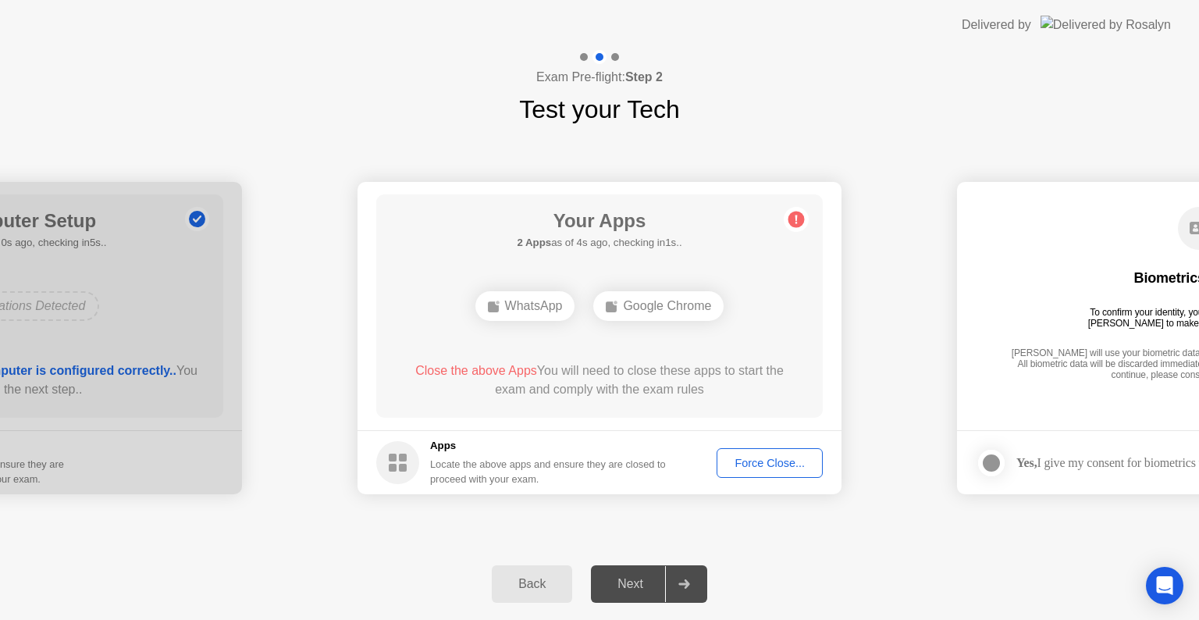
click at [620, 586] on div "Next" at bounding box center [630, 584] width 69 height 14
click at [541, 591] on div "Back" at bounding box center [532, 584] width 71 height 14
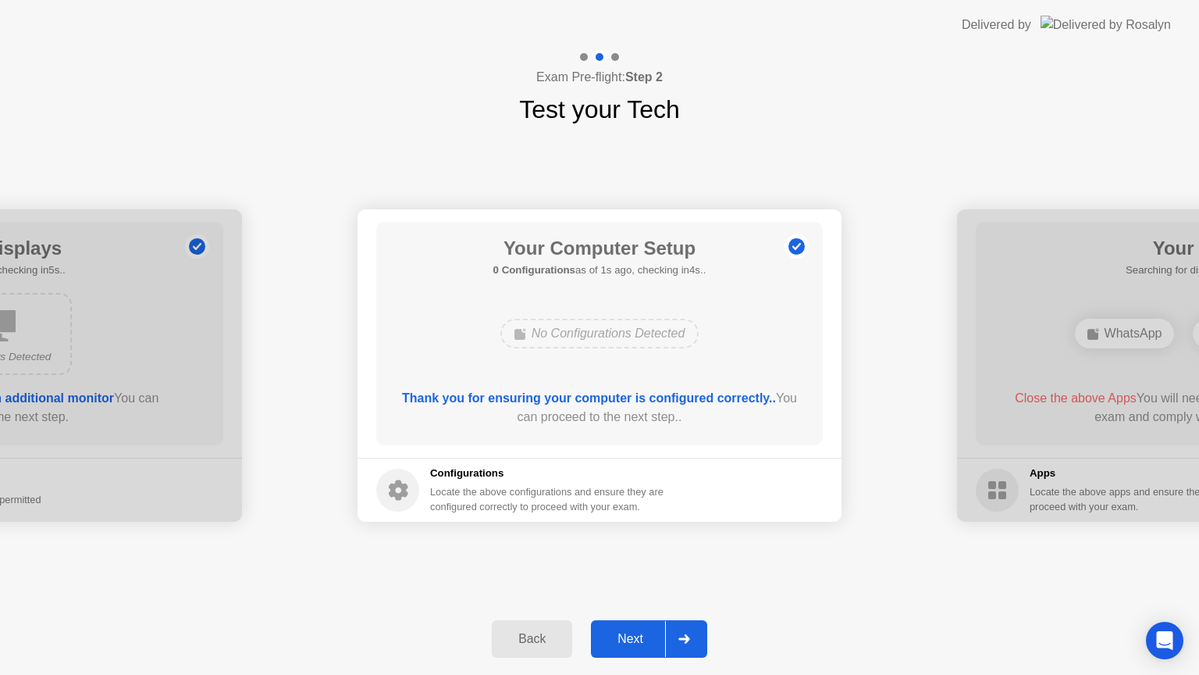
drag, startPoint x: 540, startPoint y: 591, endPoint x: 553, endPoint y: 639, distance: 50.0
click at [553, 619] on div "Back" at bounding box center [532, 639] width 71 height 14
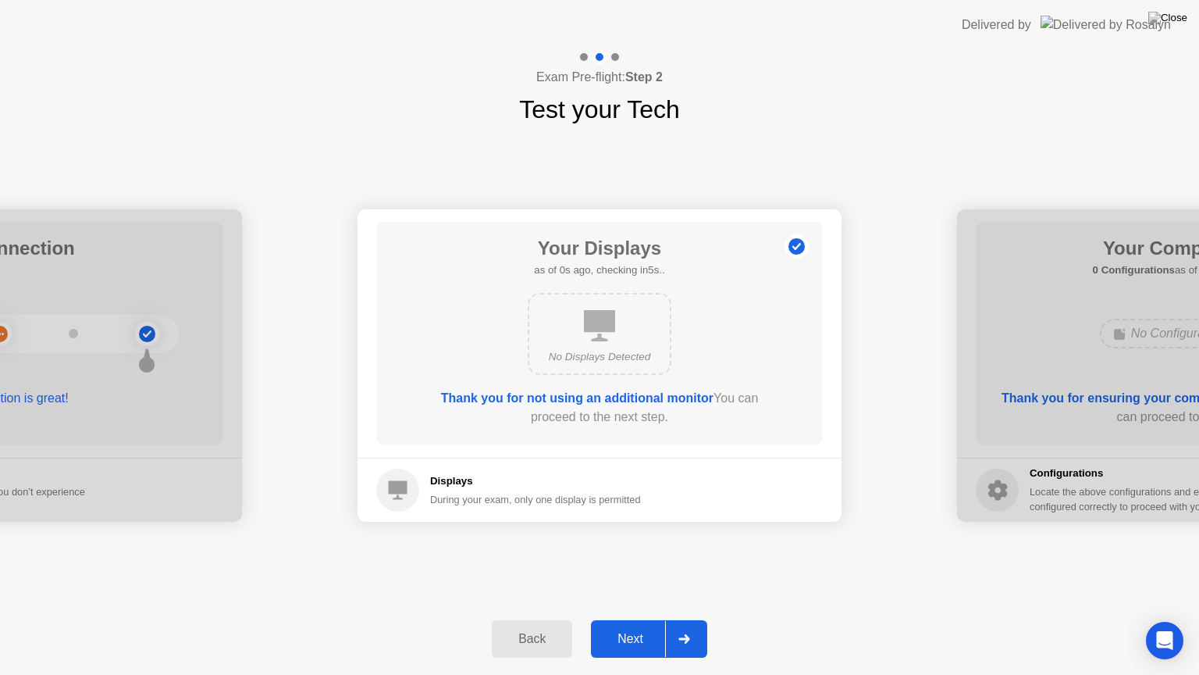
click at [549, 619] on div "Back" at bounding box center [532, 639] width 71 height 14
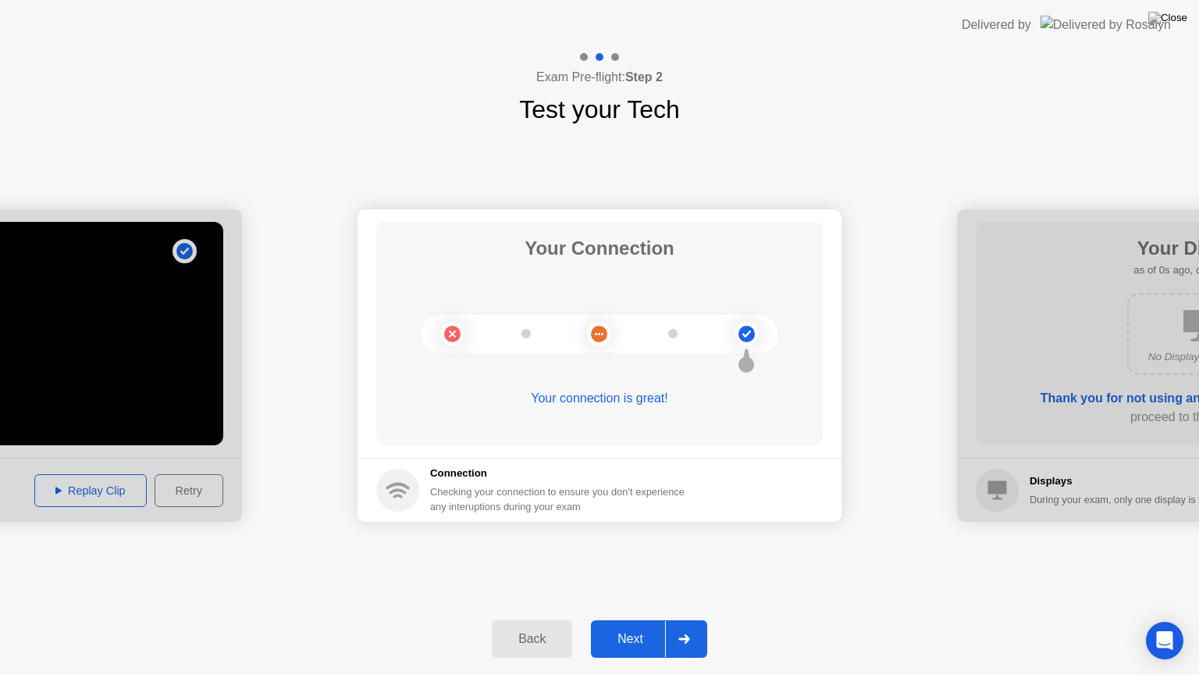
click at [549, 619] on div "Back" at bounding box center [532, 639] width 71 height 14
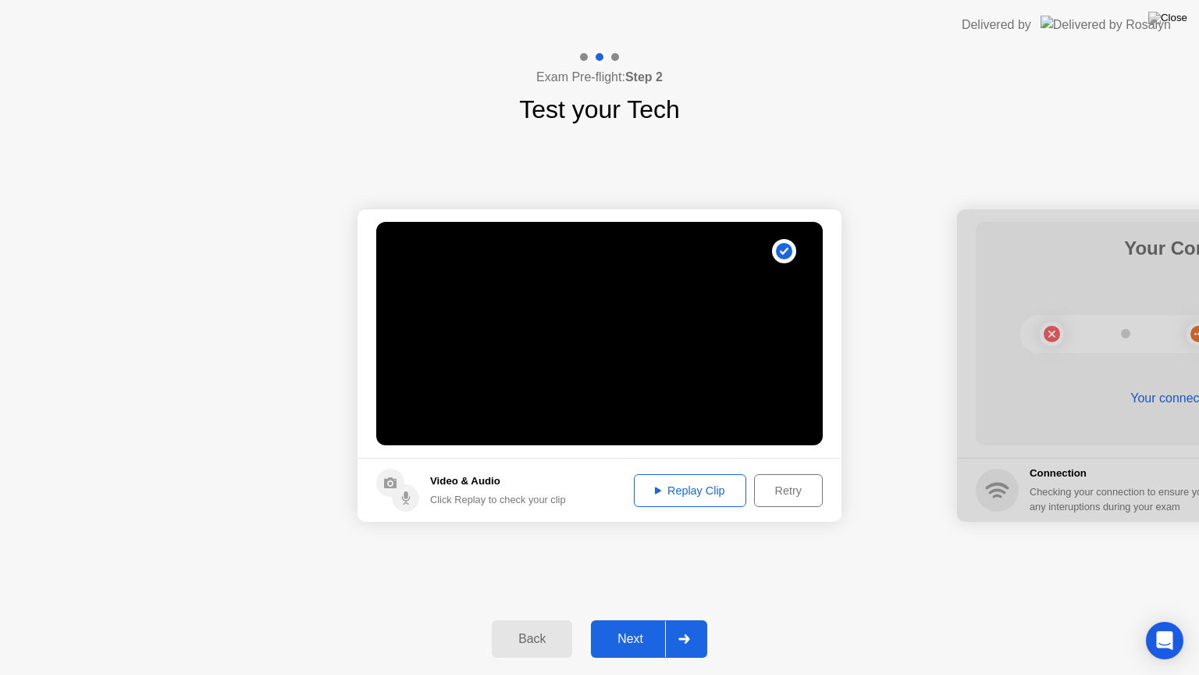
click at [446, 490] on div "Video & Audio Click Replay to check your clip" at bounding box center [498, 490] width 136 height 34
click at [780, 491] on div "Retry" at bounding box center [789, 490] width 58 height 12
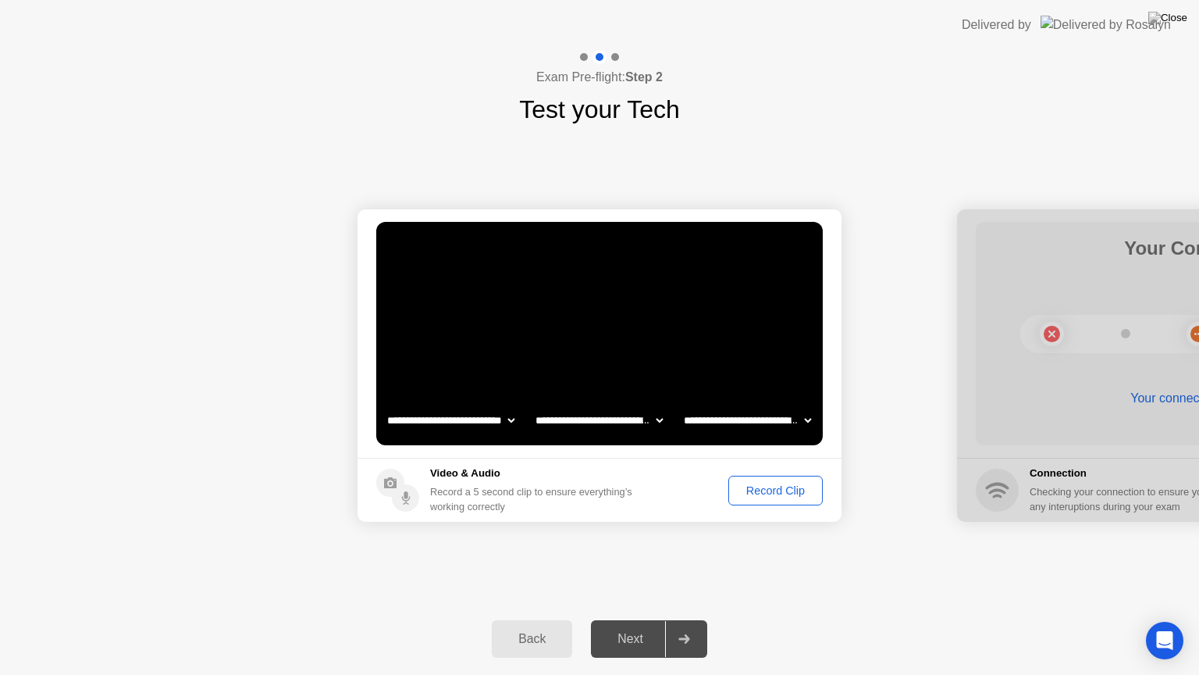
click at [740, 487] on div "Record Clip" at bounding box center [776, 490] width 84 height 12
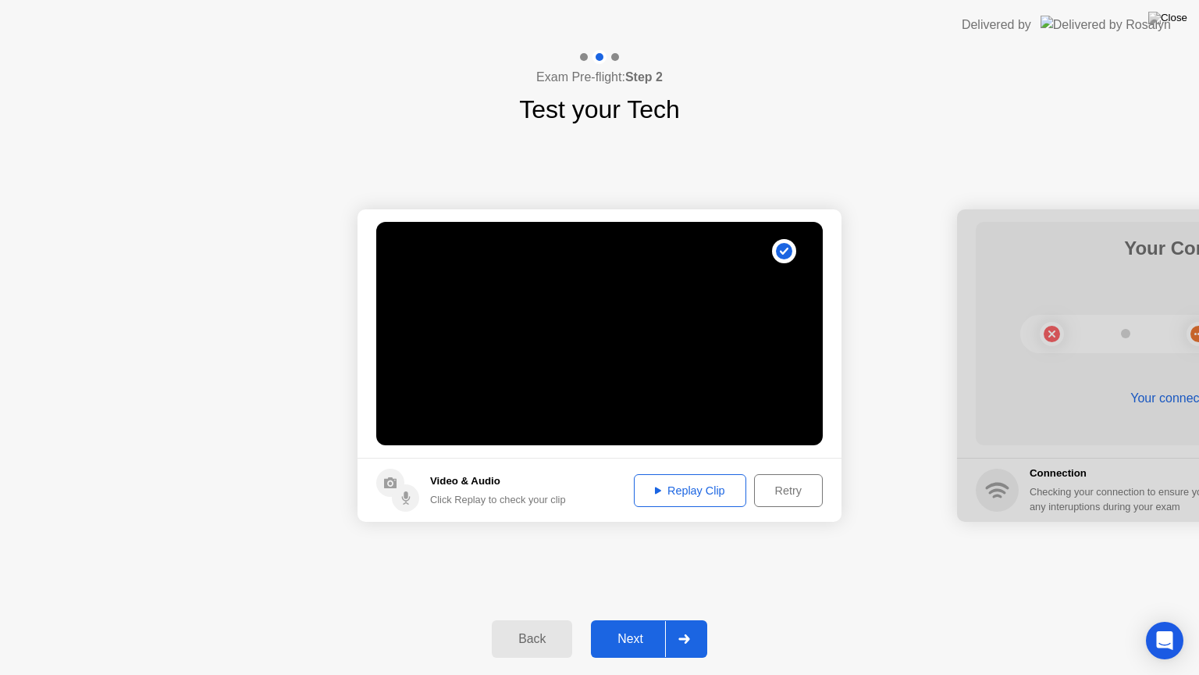
click at [709, 503] on button "Replay Clip" at bounding box center [690, 490] width 112 height 33
click at [710, 500] on button "Replay Clip" at bounding box center [690, 490] width 112 height 33
click at [682, 497] on div "Replay Clip" at bounding box center [689, 490] width 101 height 12
click at [784, 494] on div "Retry" at bounding box center [789, 490] width 58 height 12
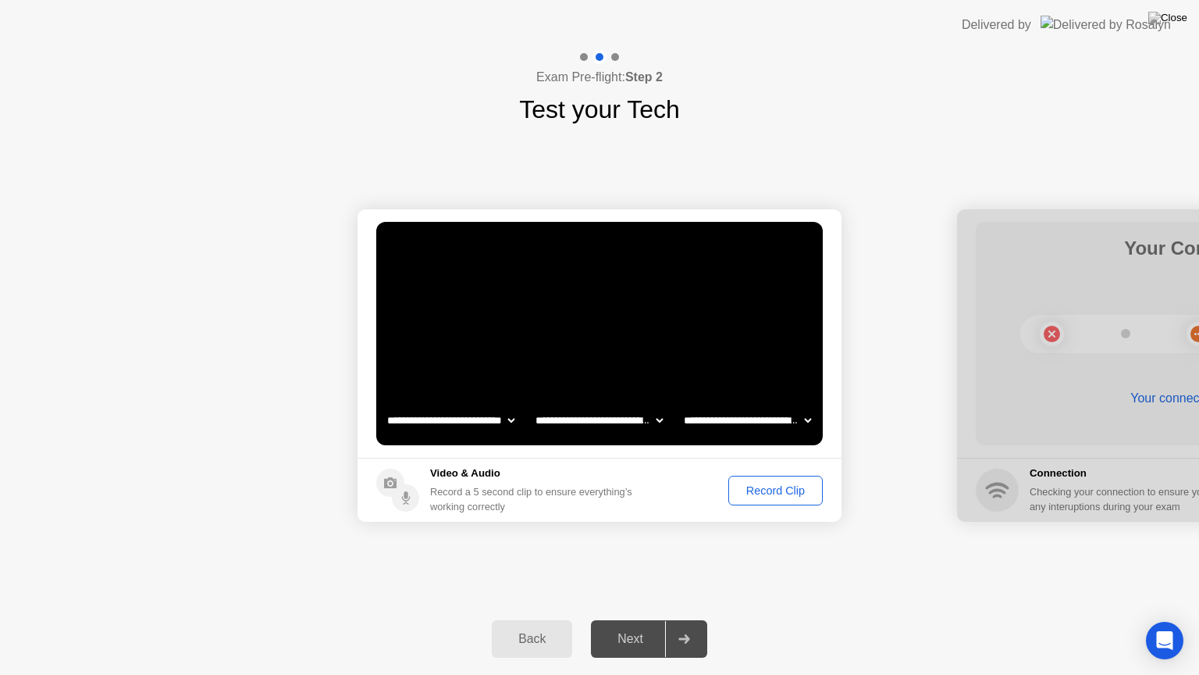
click at [650, 619] on div "Next" at bounding box center [630, 639] width 69 height 14
click at [626, 619] on div "Next" at bounding box center [630, 639] width 69 height 14
click at [627, 619] on div "Next" at bounding box center [630, 639] width 69 height 14
click at [1063, 329] on div at bounding box center [1199, 365] width 484 height 312
click at [631, 619] on div "Next" at bounding box center [630, 639] width 69 height 14
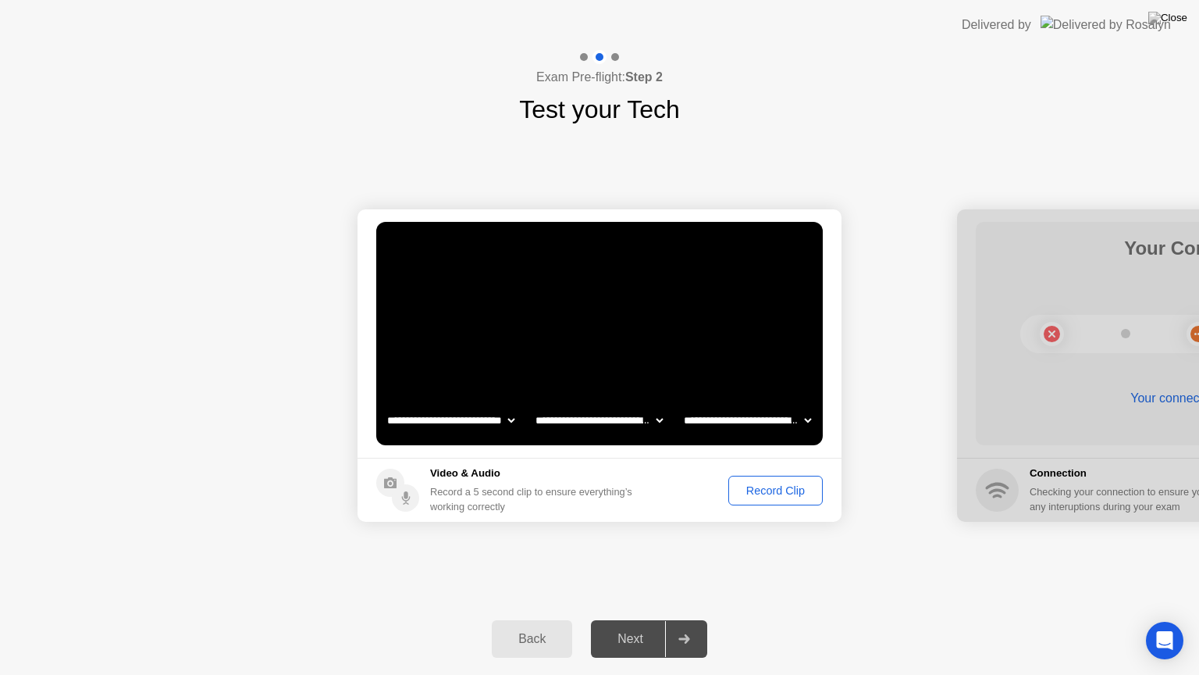
click at [624, 619] on div "Next" at bounding box center [630, 639] width 69 height 14
click at [681, 619] on icon at bounding box center [684, 638] width 12 height 9
click at [618, 619] on div "Back Next" at bounding box center [599, 639] width 1199 height 72
click at [534, 619] on div "Back" at bounding box center [532, 639] width 71 height 14
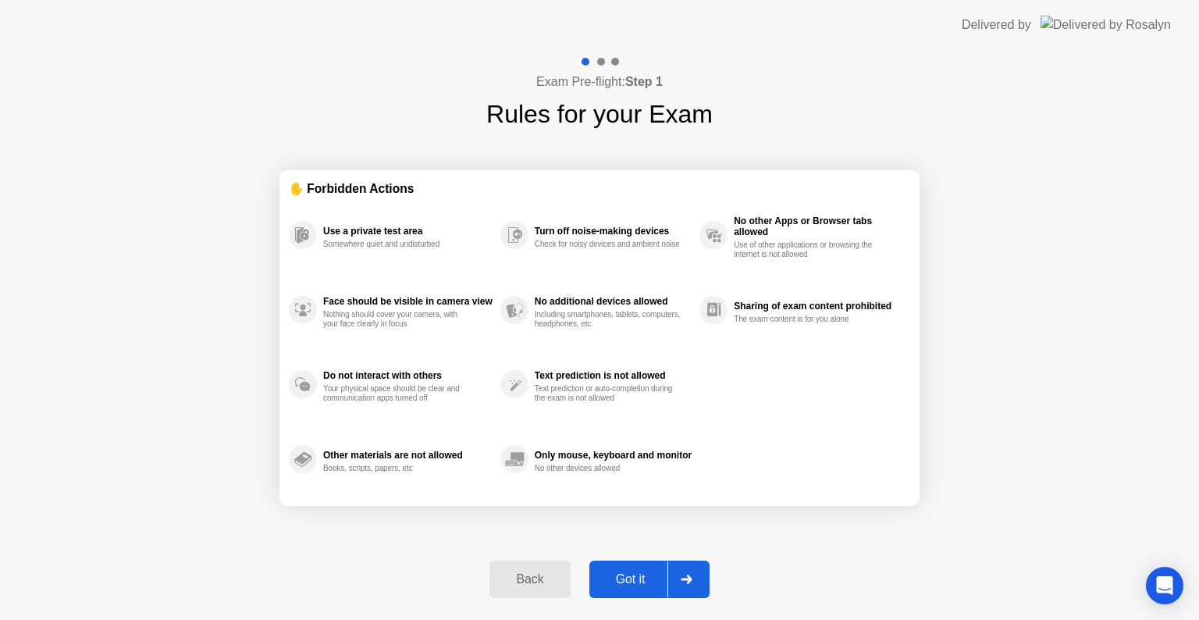
click at [639, 597] on div "Back Got it" at bounding box center [599, 579] width 238 height 72
click at [646, 579] on div "Got it" at bounding box center [630, 579] width 73 height 14
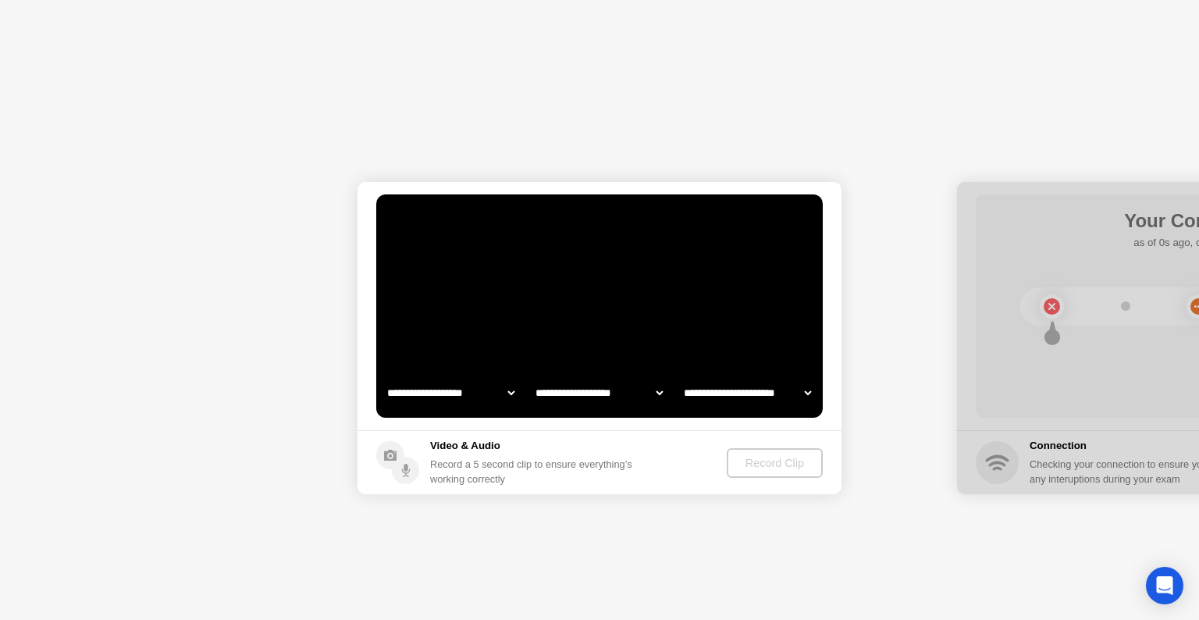
select select "**********"
select select "*******"
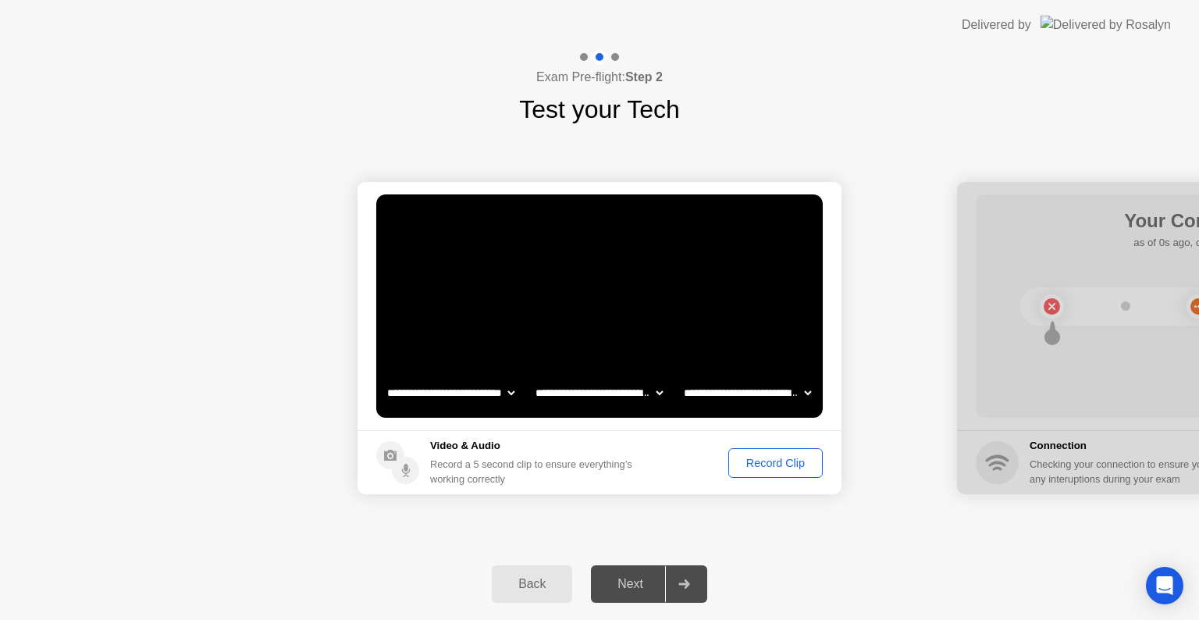
click at [542, 596] on button "Back" at bounding box center [532, 583] width 80 height 37
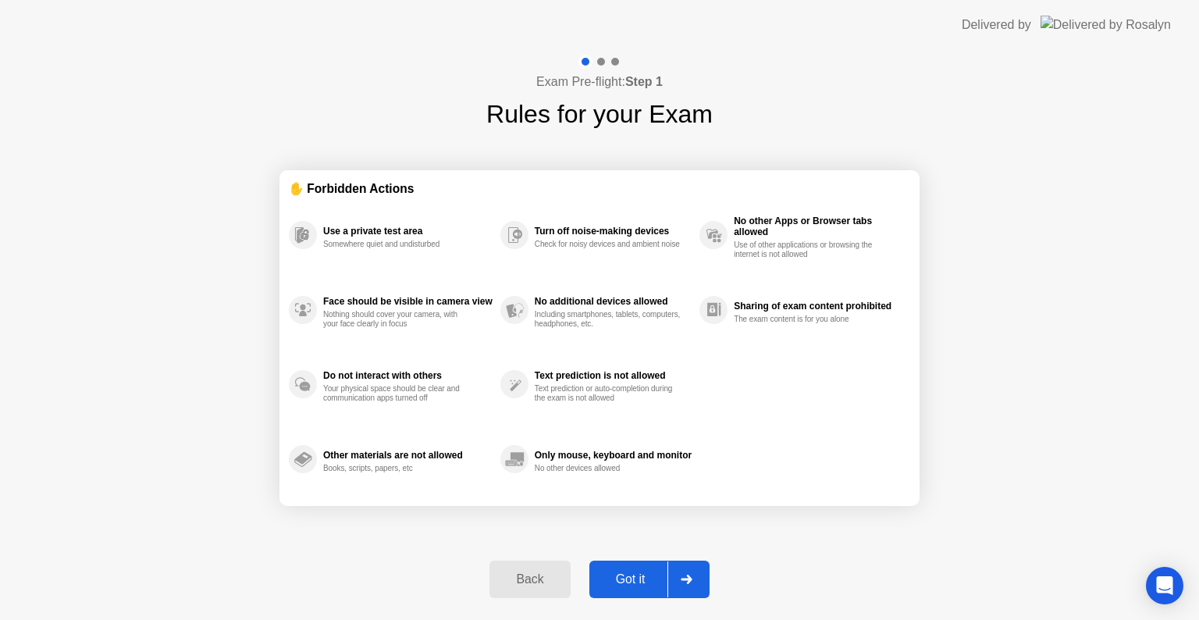
click at [694, 579] on div at bounding box center [686, 579] width 37 height 36
select select "**********"
select select "*******"
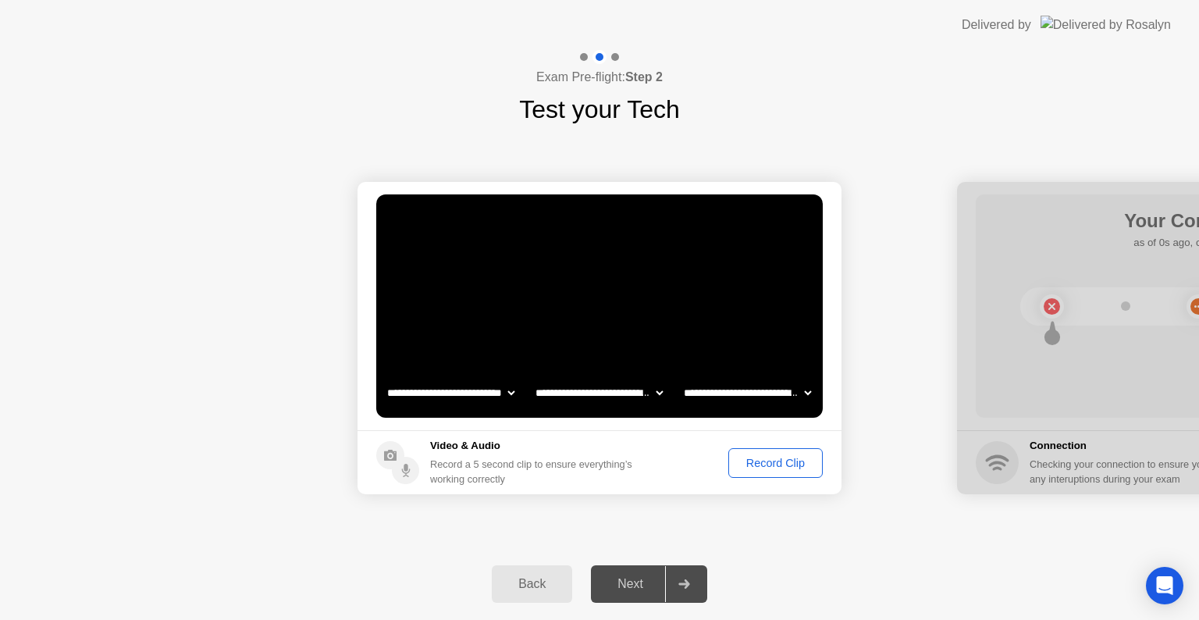
click at [692, 578] on div at bounding box center [683, 584] width 37 height 36
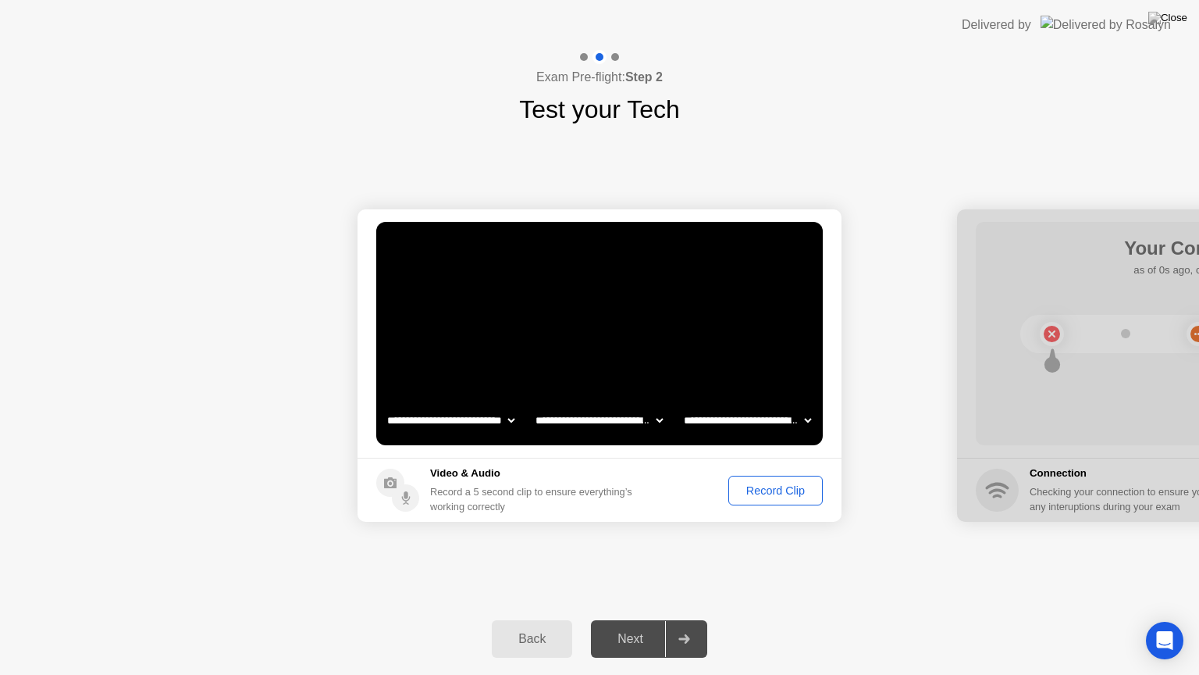
click at [671, 619] on div at bounding box center [683, 639] width 37 height 36
click at [702, 619] on div at bounding box center [683, 639] width 37 height 36
click at [626, 619] on div "Next" at bounding box center [630, 639] width 69 height 14
click at [657, 619] on div "Next" at bounding box center [630, 639] width 69 height 14
click at [684, 619] on div at bounding box center [683, 639] width 37 height 36
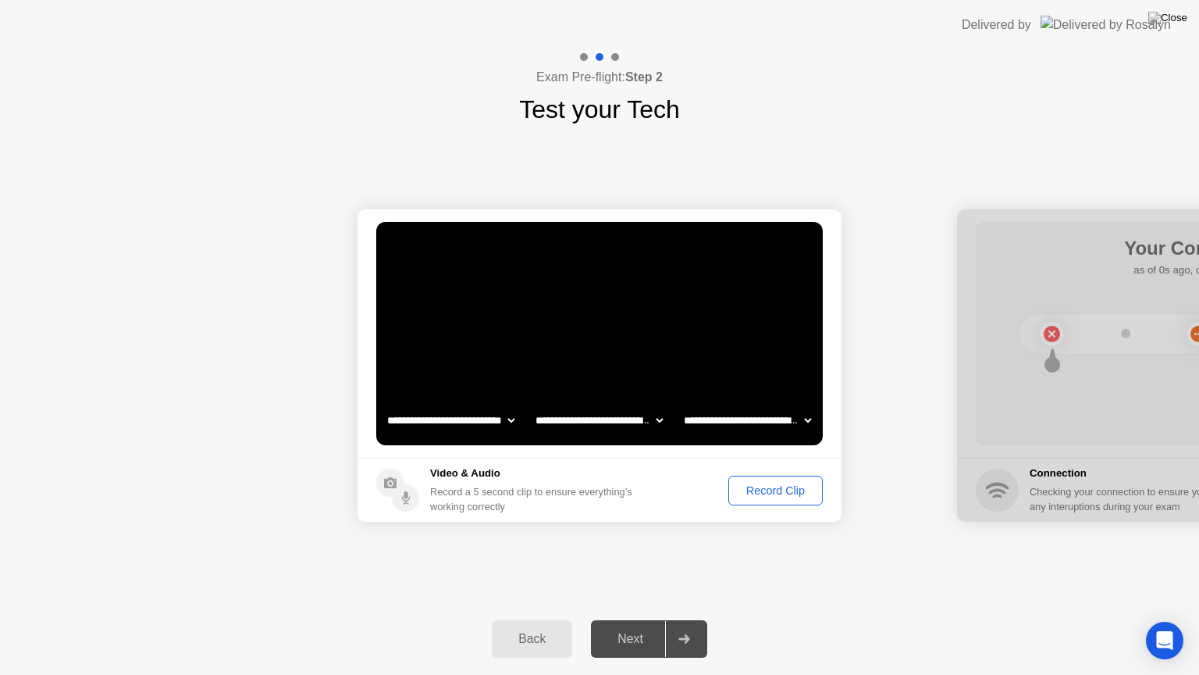
click at [629, 619] on div "Next" at bounding box center [630, 639] width 69 height 14
click at [703, 619] on div at bounding box center [683, 639] width 37 height 36
drag, startPoint x: 1063, startPoint y: 367, endPoint x: 735, endPoint y: 394, distance: 329.0
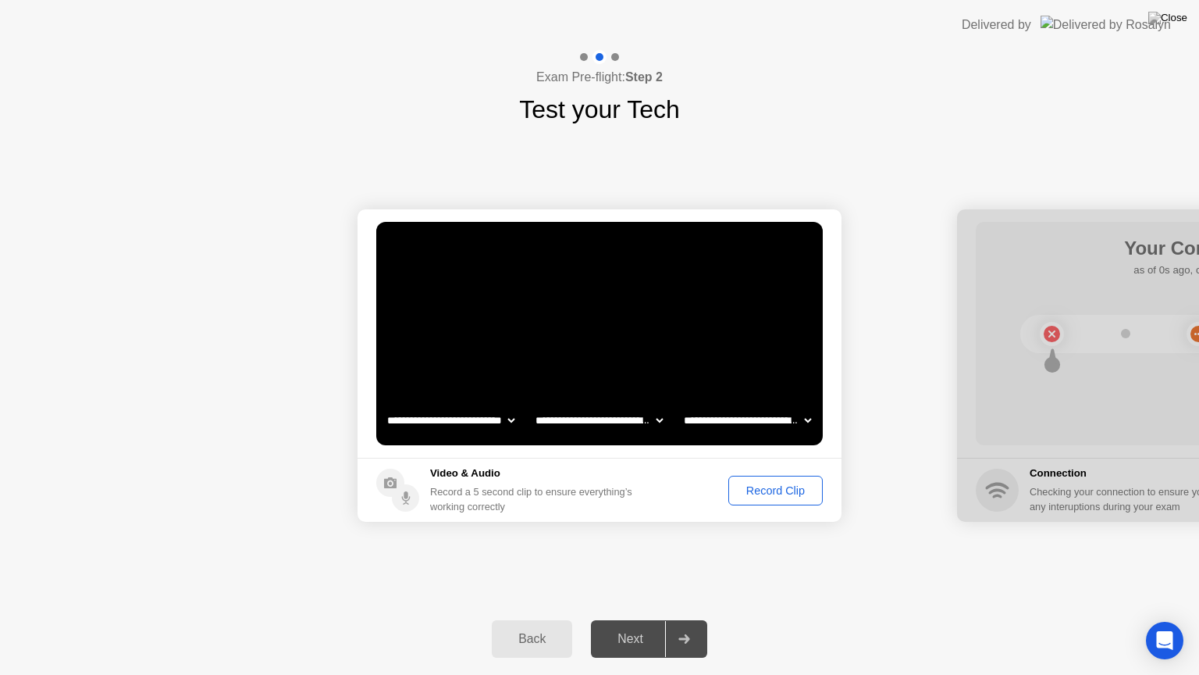
click at [790, 497] on div "Record Clip" at bounding box center [776, 490] width 84 height 12
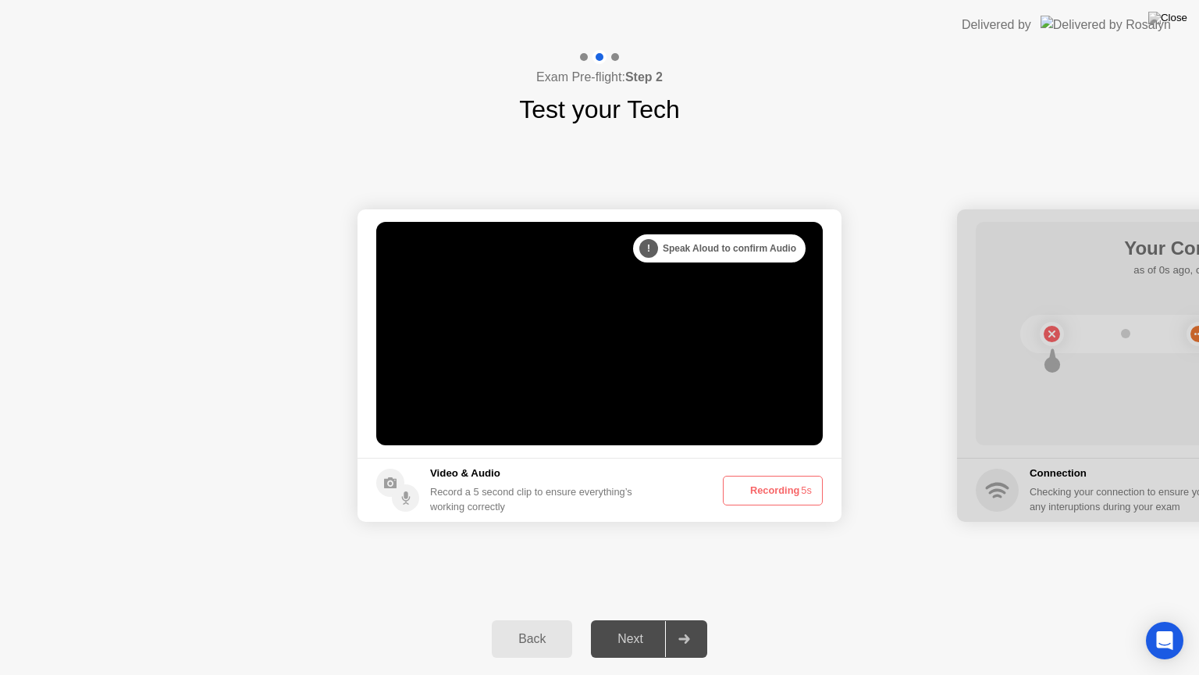
click at [789, 497] on button "Recording 5s" at bounding box center [773, 490] width 100 height 30
click at [788, 497] on button "Recording 4s" at bounding box center [773, 490] width 100 height 30
click at [740, 486] on circle at bounding box center [738, 490] width 8 height 8
click at [805, 494] on span "1s" at bounding box center [806, 490] width 11 height 12
click at [787, 486] on button "Recording 1s" at bounding box center [773, 490] width 100 height 30
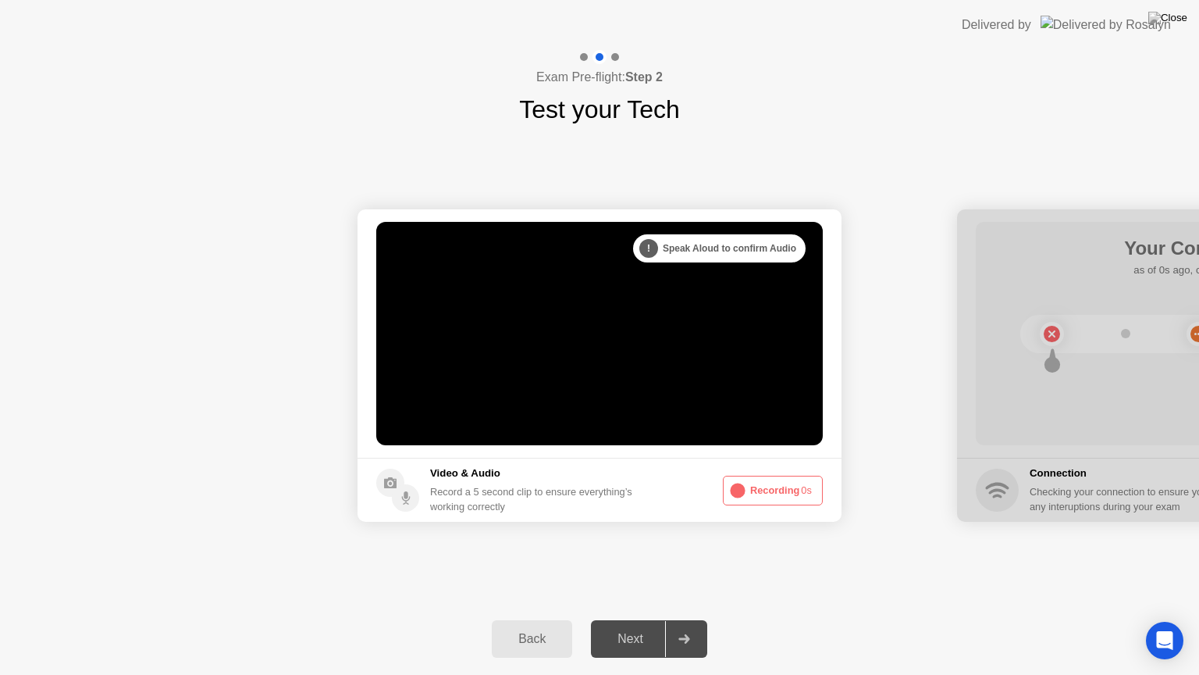
click at [618, 619] on div "Next" at bounding box center [630, 639] width 69 height 14
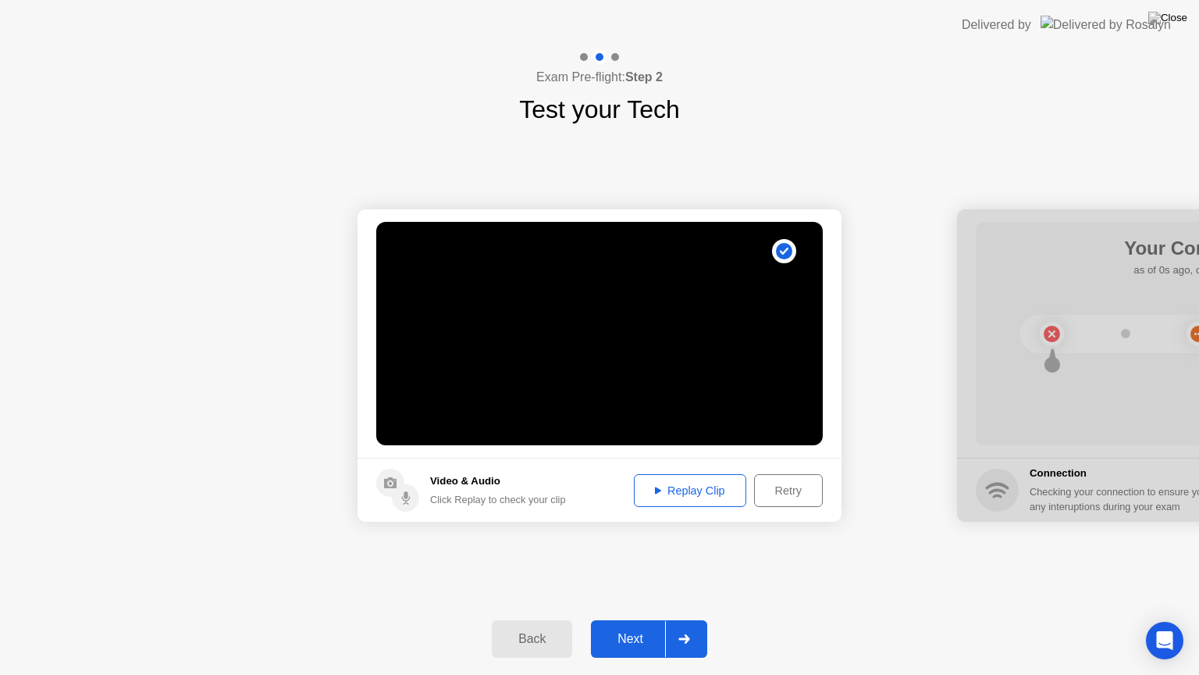
drag, startPoint x: 795, startPoint y: 436, endPoint x: 551, endPoint y: 451, distance: 244.0
